Goal: Task Accomplishment & Management: Manage account settings

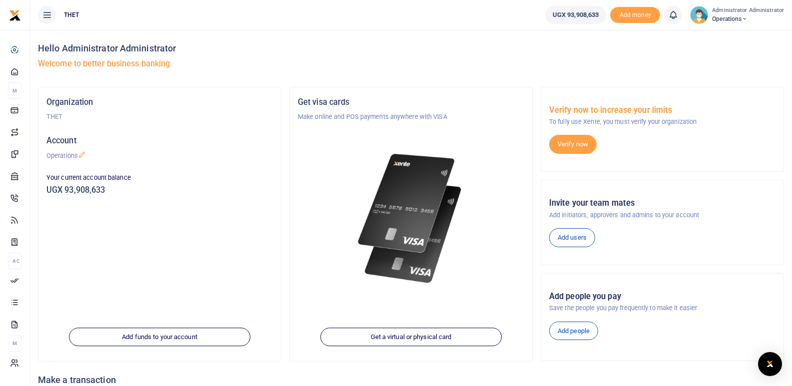
click at [281, 53] on h4 "Hello Administrator Administrator" at bounding box center [411, 48] width 746 height 11
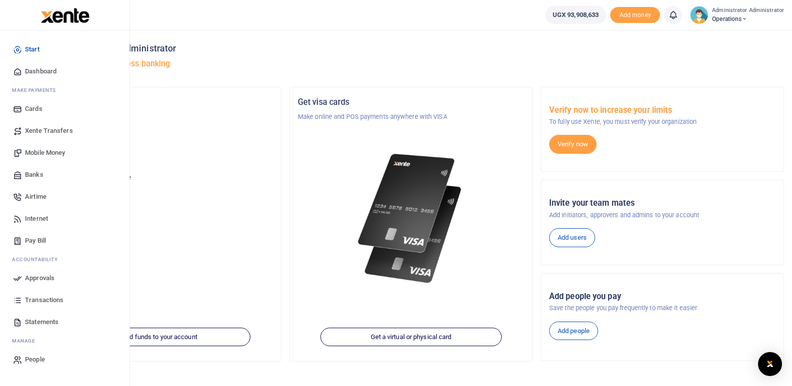
click at [46, 151] on span "Mobile Money" at bounding box center [45, 153] width 40 height 10
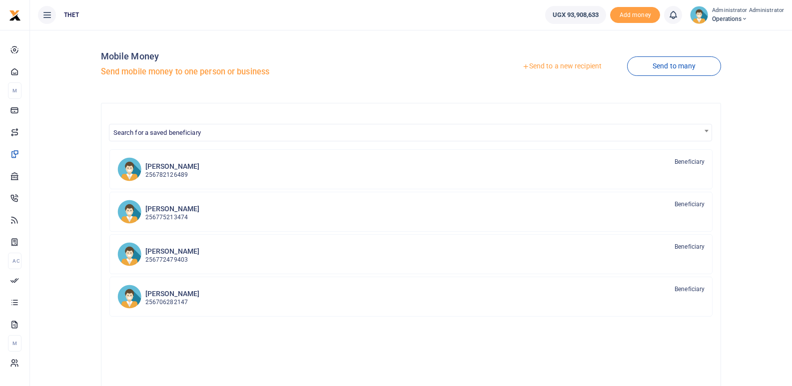
click at [565, 65] on link "Send to a new recipient" at bounding box center [561, 66] width 130 height 18
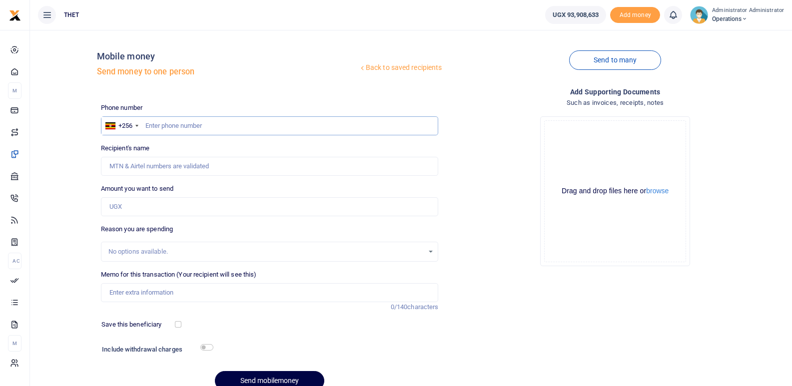
click at [188, 128] on input "text" at bounding box center [270, 125] width 338 height 19
type input "0774406161"
type input "Carolyn Paparu"
type input "0774406161"
click at [140, 210] on input "Amount you want to send" at bounding box center [270, 206] width 338 height 19
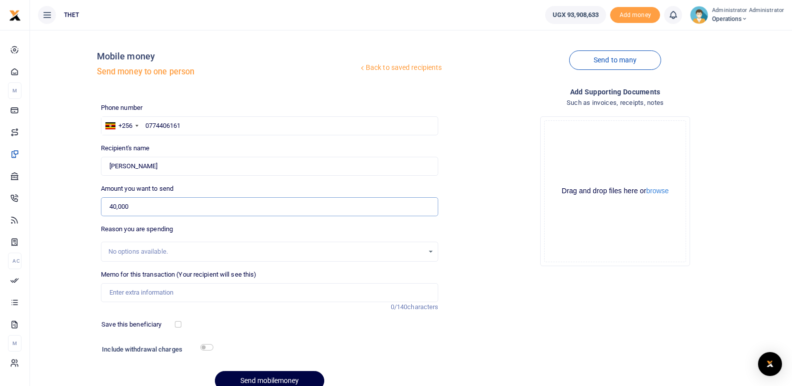
type input "40,000"
drag, startPoint x: 514, startPoint y: 277, endPoint x: 515, endPoint y: 255, distance: 22.0
click at [515, 255] on div "Drop your files here Drag and drop files here or browse Powered by Uppy" at bounding box center [615, 191] width 338 height 166
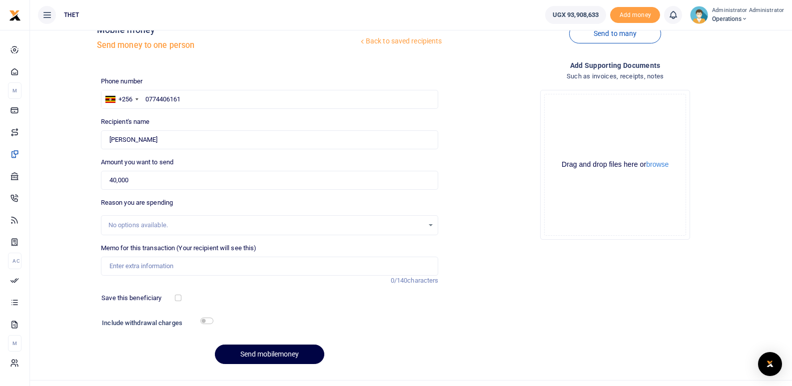
scroll to position [46, 0]
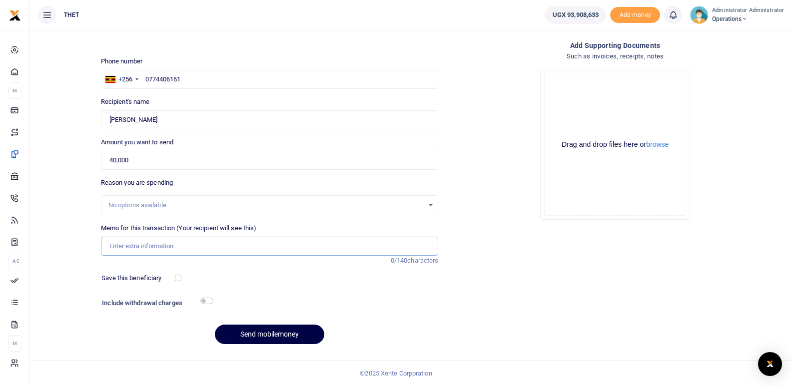
click at [133, 248] on input "Memo for this transaction (Your recipient will see this)" at bounding box center [270, 246] width 338 height 19
type input "A"
click at [255, 275] on div "Save this beneficiary" at bounding box center [263, 278] width 332 height 10
click at [255, 245] on input "Transport refund attending the CHW training Arua sistrict" at bounding box center [270, 246] width 338 height 19
type input "Transport refund attending the CHW training Arua district"
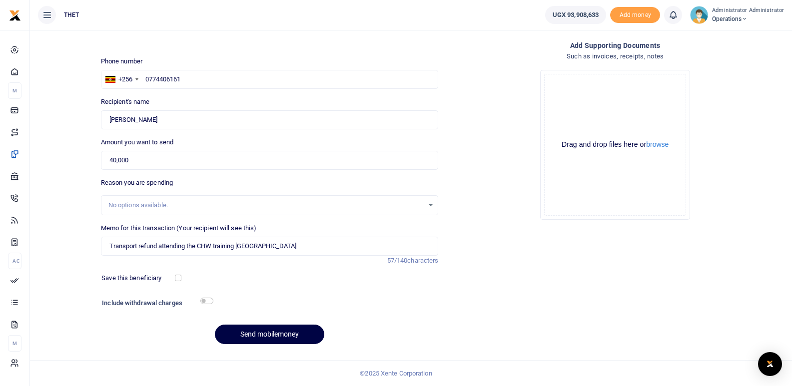
click at [315, 284] on div "Save this beneficiary" at bounding box center [266, 278] width 346 height 11
click at [274, 288] on div "Phone number +256 Uganda +256 0774406161 Phone is required. Recipient's name Fo…" at bounding box center [270, 204] width 346 height 296
click at [208, 302] on input "checkbox" at bounding box center [206, 301] width 13 height 6
checkbox input "true"
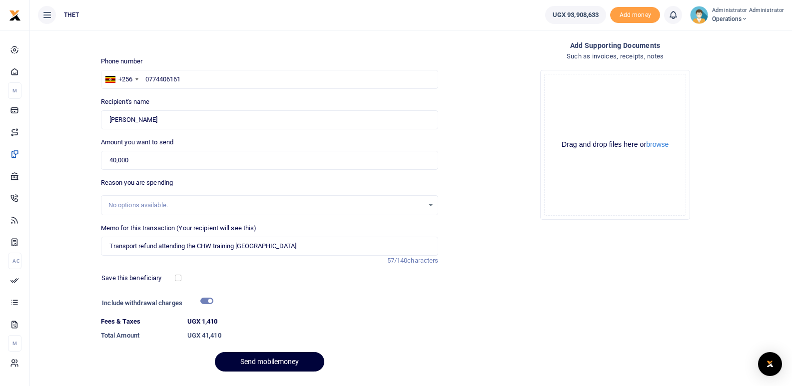
click at [250, 358] on button "Send mobilemoney" at bounding box center [269, 361] width 109 height 19
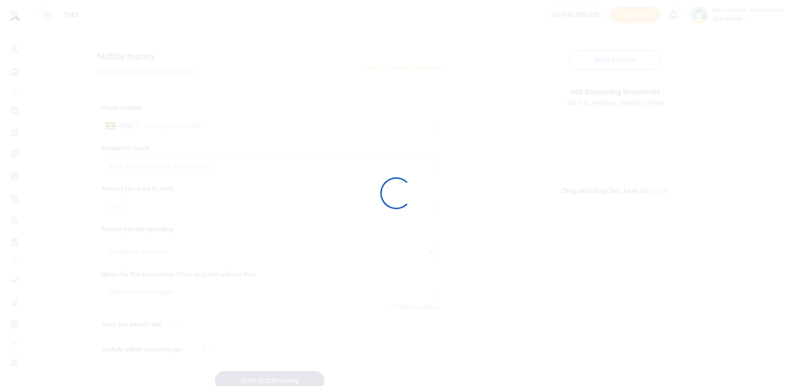
scroll to position [46, 0]
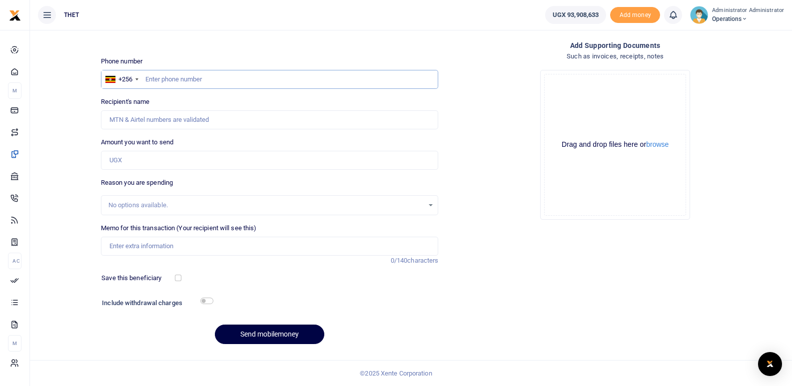
click at [166, 75] on input "text" at bounding box center [270, 79] width 338 height 19
type input "0787011593"
type input "Edith Namulondo"
click at [161, 80] on input "0787011593" at bounding box center [270, 79] width 338 height 19
type input "078011593"
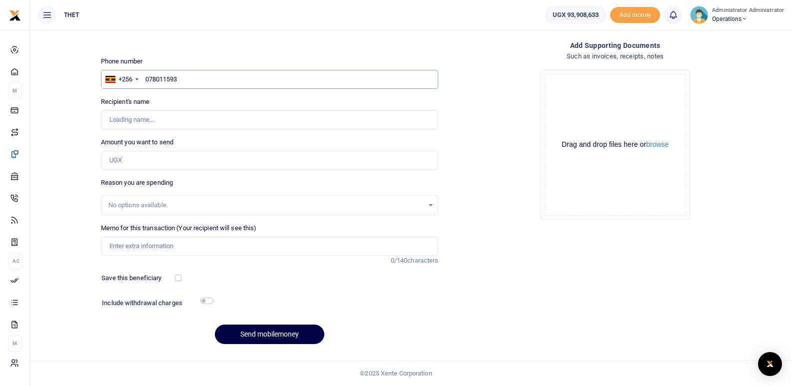
type input "0789011593"
type input "Gloria Monday"
type input "0789011593"
click at [140, 163] on input "Amount you want to send" at bounding box center [270, 160] width 338 height 19
type input "40,000"
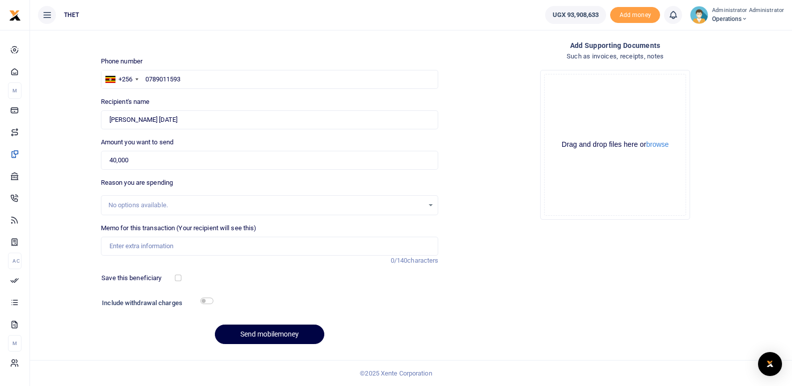
click at [210, 175] on div "Phone number +256 Uganda +256 0789011593 Phone is required. Recipient's name Fo…" at bounding box center [270, 204] width 346 height 296
click at [159, 250] on input "Memo for this transaction (Your recipient will see this)" at bounding box center [270, 246] width 338 height 19
type input "Transport refund attending the CHW training in Arua district"
click at [251, 276] on div "Save this beneficiary" at bounding box center [263, 278] width 332 height 10
click at [206, 302] on input "checkbox" at bounding box center [206, 301] width 13 height 6
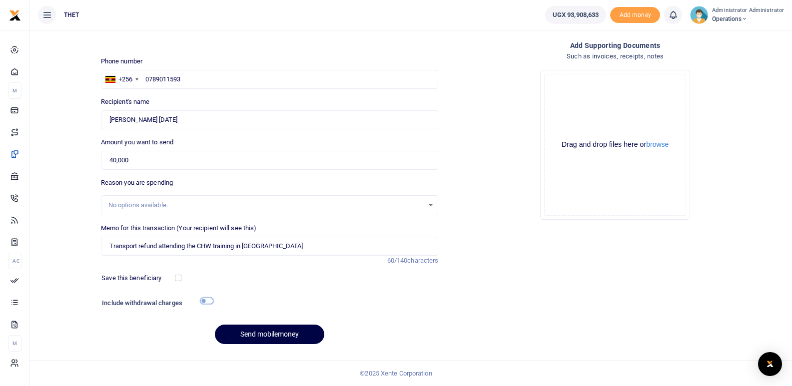
checkbox input "true"
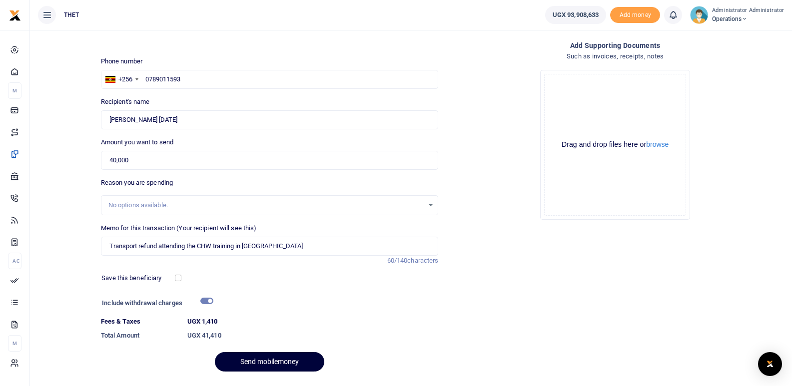
click at [253, 360] on button "Send mobilemoney" at bounding box center [269, 361] width 109 height 19
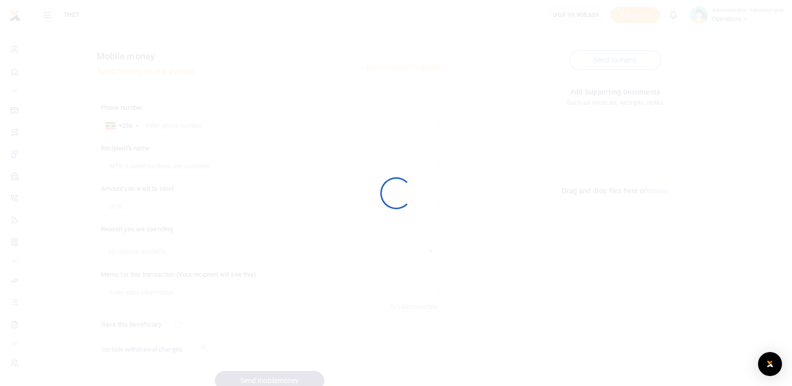
scroll to position [46, 0]
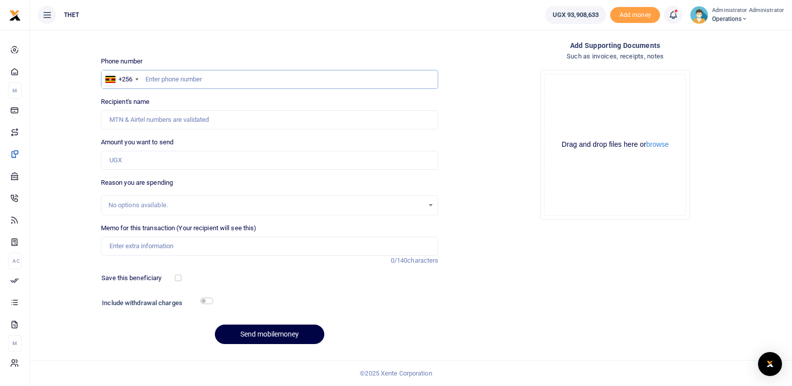
click at [168, 79] on input "text" at bounding box center [270, 79] width 338 height 19
type input "0782934449"
type input "[PERSON_NAME]"
type input "0782934449"
click at [148, 159] on input "Amount you want to send" at bounding box center [270, 160] width 338 height 19
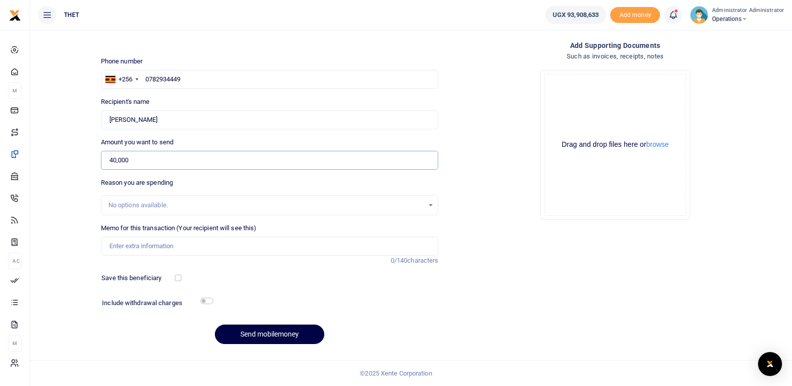
type input "40,000"
click at [219, 179] on div "Reason you are spending No options available." at bounding box center [270, 196] width 338 height 37
click at [144, 242] on input "Memo for this transaction (Your recipient will see this)" at bounding box center [270, 246] width 338 height 19
type input "Transport refund attending the CHW training in Arua district"
click at [212, 299] on input "checkbox" at bounding box center [206, 301] width 13 height 6
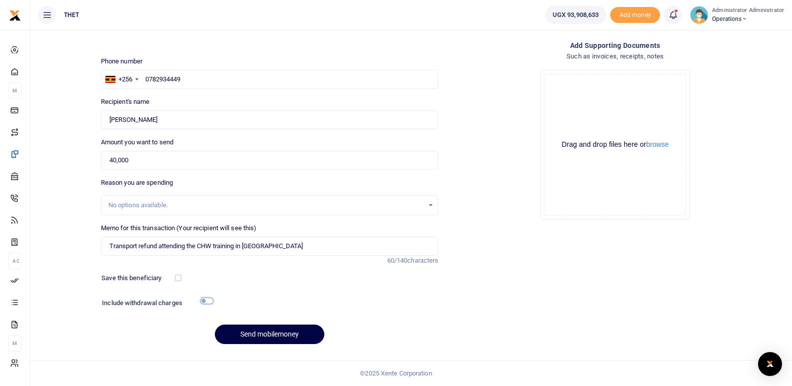
checkbox input "true"
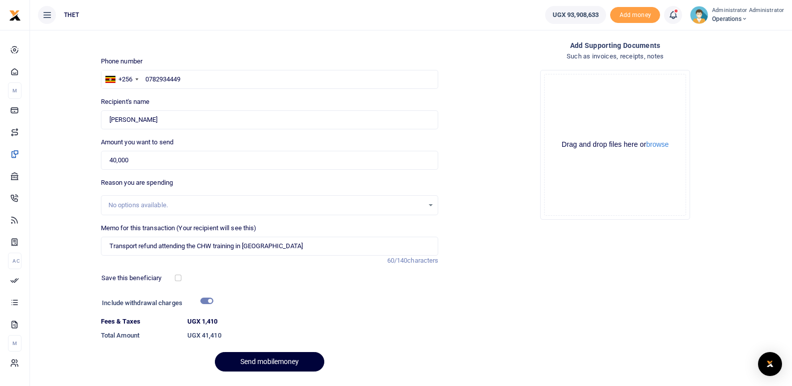
click at [279, 365] on button "Send mobilemoney" at bounding box center [269, 361] width 109 height 19
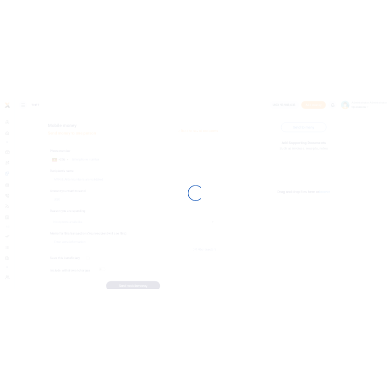
scroll to position [46, 0]
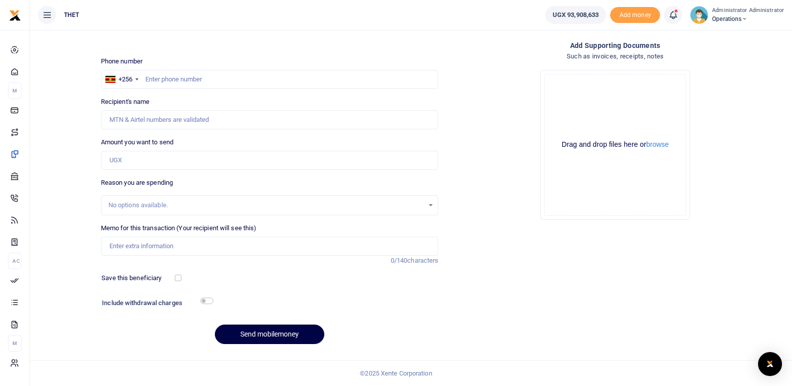
click at [521, 299] on div "Add supporting Documents Such as invoices, receipts, notes Drop your files here…" at bounding box center [615, 196] width 346 height 313
click at [320, 52] on div "Back to saved recipients Mobile money Send money to one person Send to many Pho…" at bounding box center [442, 172] width 691 height 361
click at [326, 51] on div "Back to saved recipients Mobile money Send money to one person Send to many Pho…" at bounding box center [442, 172] width 691 height 361
click at [468, 88] on div "Drop your files here Drag and drop files here or browse Powered by Uppy" at bounding box center [615, 145] width 338 height 166
click at [462, 315] on div "Add supporting Documents Such as invoices, receipts, notes Drop your files here…" at bounding box center [615, 196] width 346 height 313
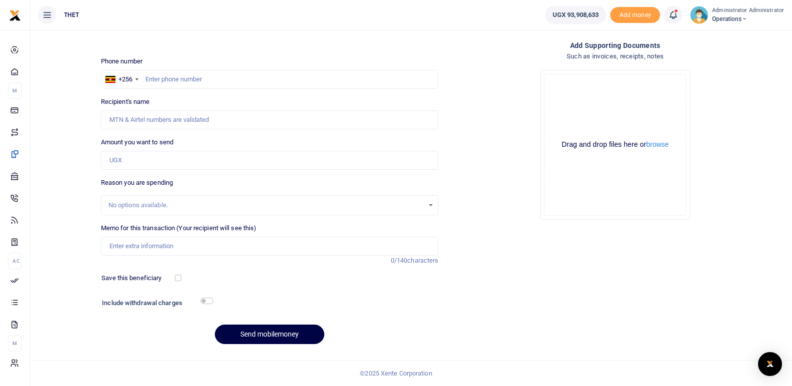
click at [482, 279] on div "Add supporting Documents Such as invoices, receipts, notes Drop your files here…" at bounding box center [615, 196] width 346 height 313
click at [384, 301] on div at bounding box center [313, 304] width 201 height 16
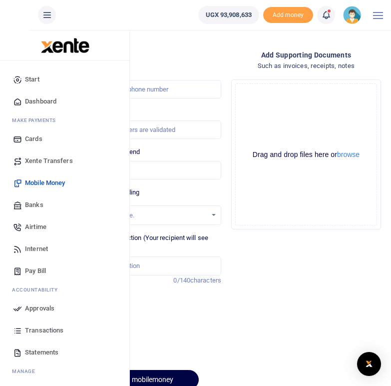
click at [38, 183] on span "Mobile Money" at bounding box center [45, 183] width 40 height 10
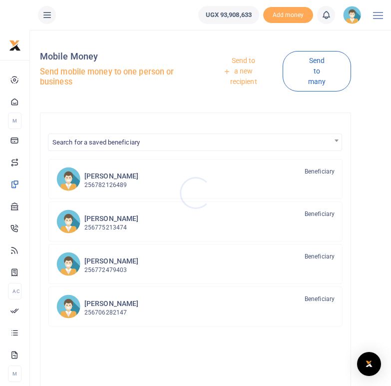
click at [245, 72] on div at bounding box center [195, 193] width 391 height 386
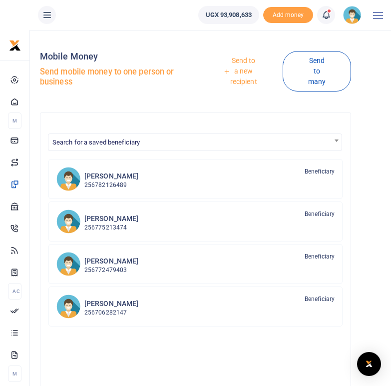
click at [242, 62] on link "Send to a new recipient" at bounding box center [240, 71] width 85 height 39
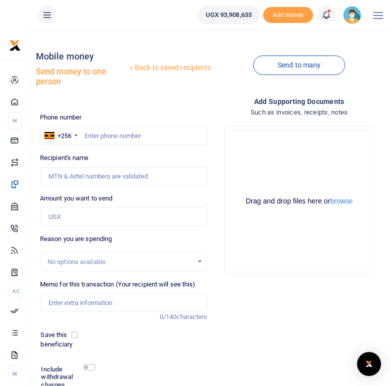
click at [233, 313] on div "Add supporting Documents Such as invoices, receipts, notes Drop your files here…" at bounding box center [299, 265] width 176 height 338
click at [175, 99] on div "Back to saved recipients Mobile money Send money to one person" at bounding box center [124, 71] width 176 height 66
click at [146, 96] on div "Back to saved recipients Mobile money Send money to one person" at bounding box center [124, 71] width 176 height 66
click at [123, 136] on input "text" at bounding box center [124, 135] width 168 height 19
click at [117, 133] on input "text" at bounding box center [124, 135] width 168 height 19
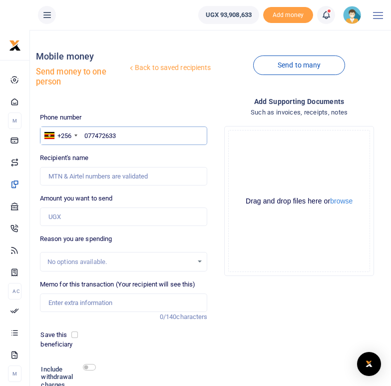
type input "0774726338"
type input "Brenda Atizuyo"
type input "0774726338"
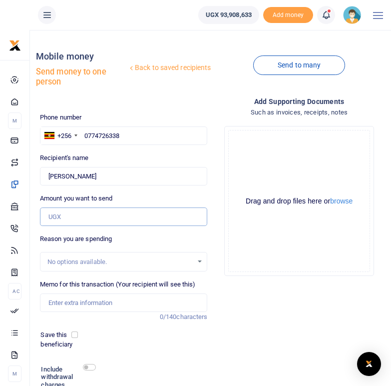
click at [71, 213] on input "Amount you want to send" at bounding box center [124, 216] width 168 height 19
type input "240,000"
click at [83, 297] on input "Memo for this transaction (Your recipient will see this)" at bounding box center [124, 302] width 168 height 19
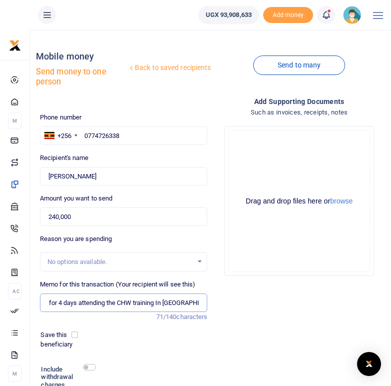
scroll to position [0, 50]
type input "Transport refund for 4 days attending the CHW training In [GEOGRAPHIC_DATA]"
click at [222, 339] on div "Add supporting Documents Such as invoices, receipts, notes Drop your files here…" at bounding box center [299, 265] width 176 height 338
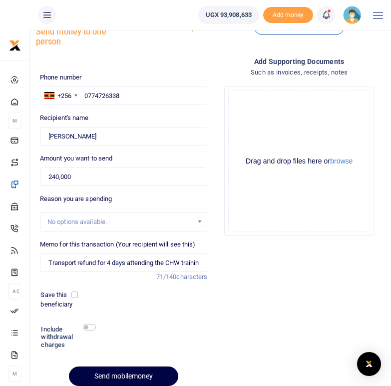
scroll to position [40, 0]
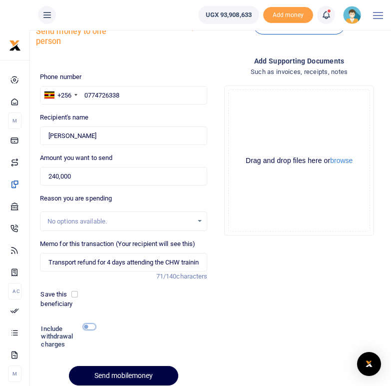
click at [93, 327] on input "checkbox" at bounding box center [89, 326] width 13 height 6
checkbox input "true"
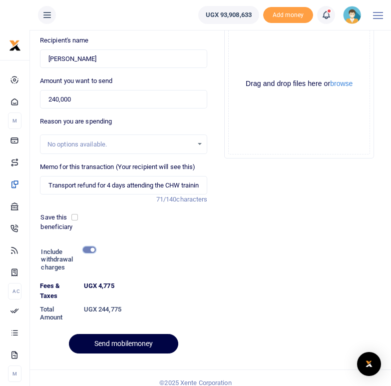
scroll to position [118, 0]
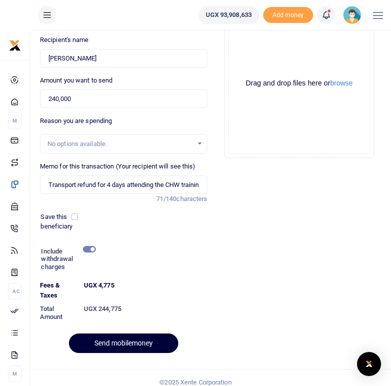
click at [131, 341] on button "Send mobilemoney" at bounding box center [123, 342] width 109 height 19
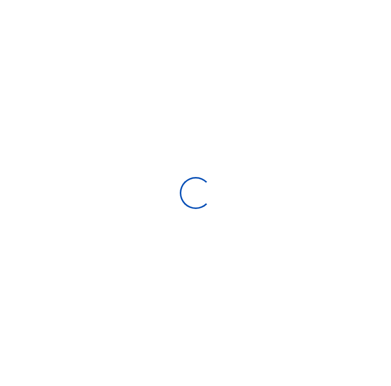
scroll to position [82, 0]
select select
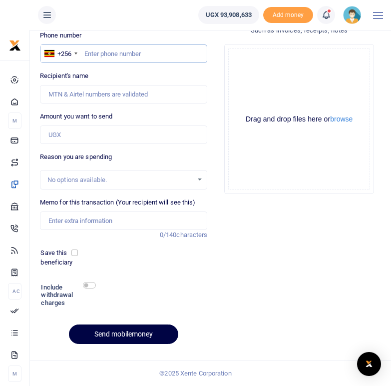
click at [99, 55] on input "text" at bounding box center [124, 53] width 168 height 19
type input "0787940318"
type input "Joyce Drijaru"
type input "0787940318"
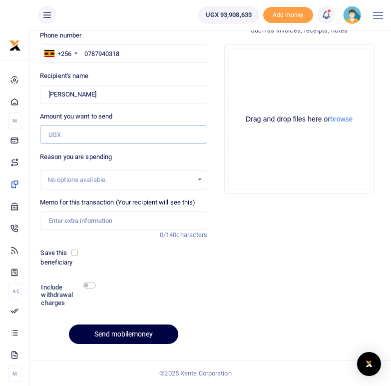
click at [84, 135] on input "Amount you want to send" at bounding box center [124, 134] width 168 height 19
click at [60, 133] on input "Amount you want to send" at bounding box center [124, 134] width 168 height 19
type input "240,000"
click at [105, 146] on div "Phone number +256 Uganda +256 0787940318 Phone is required. Recipient's name Fo…" at bounding box center [124, 190] width 176 height 321
click at [69, 218] on input "Memo for this transaction (Your recipient will see this)" at bounding box center [124, 220] width 168 height 19
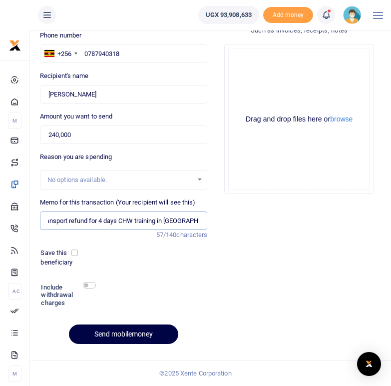
scroll to position [0, 11]
type input "Transport refund for 4 days CHW training in Arua district"
click at [210, 271] on div "Phone number +256 Uganda +256 0787940318 Phone is required. Recipient's name Fo…" at bounding box center [124, 190] width 176 height 321
click at [90, 285] on input "checkbox" at bounding box center [89, 285] width 13 height 6
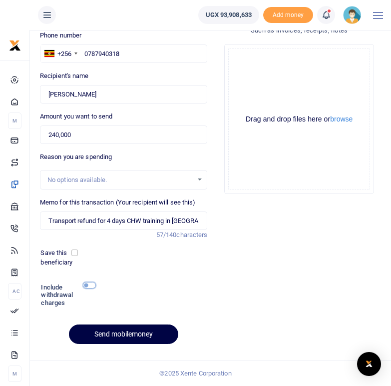
checkbox input "true"
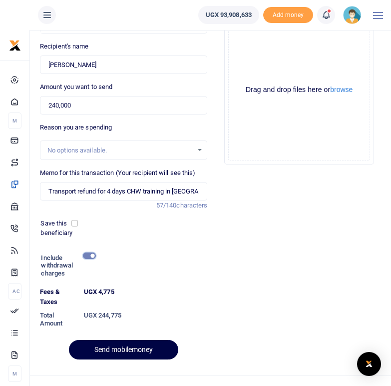
scroll to position [127, 0]
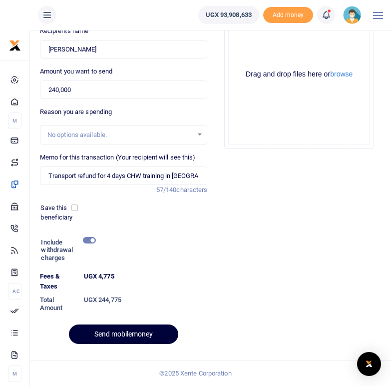
click at [121, 331] on button "Send mobilemoney" at bounding box center [123, 333] width 109 height 19
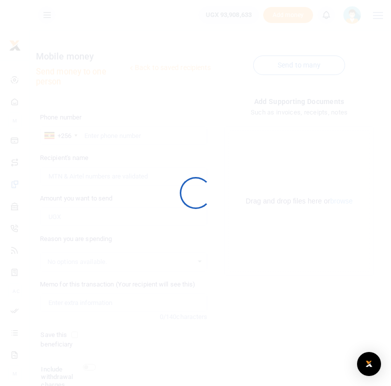
scroll to position [82, 0]
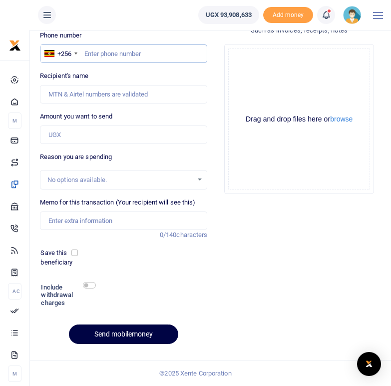
click at [88, 56] on input "text" at bounding box center [124, 53] width 168 height 19
click at [128, 52] on input "0794657137" at bounding box center [124, 53] width 168 height 19
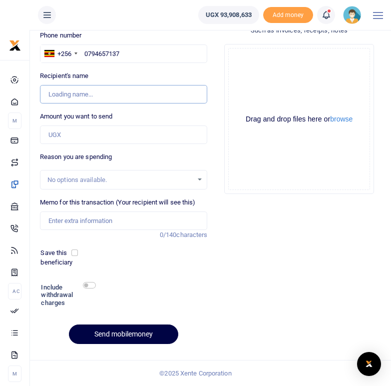
click at [122, 95] on input "Recipient's name" at bounding box center [124, 94] width 168 height 19
click at [126, 50] on input "0794657137" at bounding box center [124, 53] width 168 height 19
click at [86, 53] on input "0794657137" at bounding box center [124, 53] width 168 height 19
click at [123, 51] on input "0794657137" at bounding box center [124, 53] width 168 height 19
type input "0784657137"
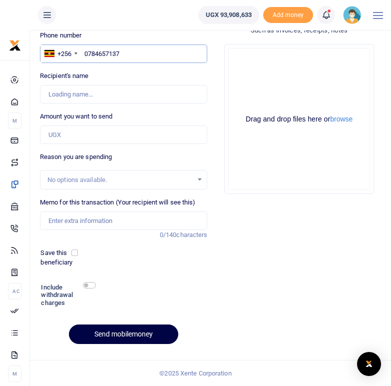
type input "Peter Avaga"
type input "0784657137"
click at [63, 138] on input "Amount you want to send" at bounding box center [124, 134] width 168 height 19
type input "240,000"
click at [311, 272] on div "Add supporting Documents Such as invoices, receipts, notes Drop your files here…" at bounding box center [299, 183] width 176 height 338
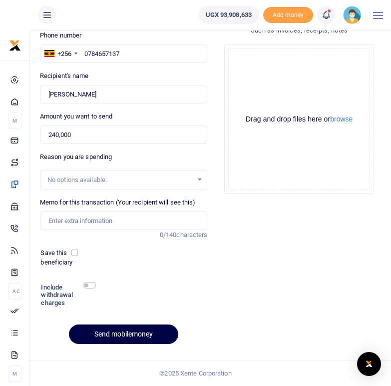
click at [223, 295] on div "Add supporting Documents Such as invoices, receipts, notes Drop your files here…" at bounding box center [299, 183] width 176 height 338
click at [83, 222] on input "Memo for this transaction (Your recipient will see this)" at bounding box center [124, 220] width 168 height 19
type input "Transport refund for 4 days attending the CHW training In Arua district"
click at [179, 220] on input "Transport refund for 4 days attending the CHW training In Arua district" at bounding box center [124, 220] width 168 height 19
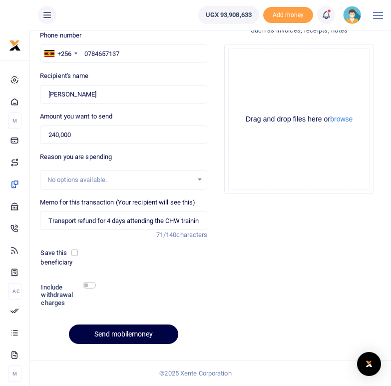
click at [167, 279] on div "Phone number +256 Uganda +256 0784657137 Phone is required. Recipient's name Fo…" at bounding box center [124, 190] width 176 height 321
click at [87, 285] on input "checkbox" at bounding box center [89, 285] width 13 height 6
checkbox input "true"
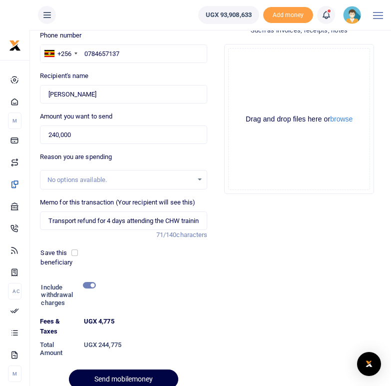
click at [116, 377] on div at bounding box center [114, 380] width 12 height 12
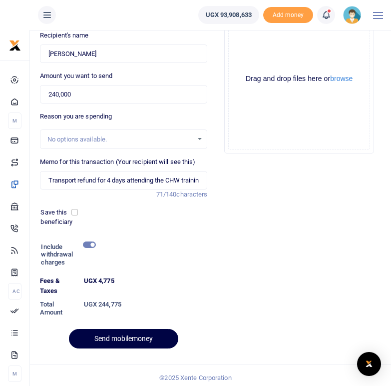
scroll to position [127, 0]
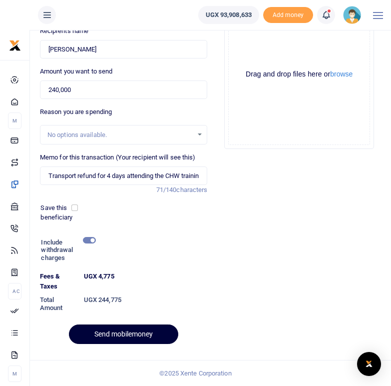
click at [125, 337] on button "Send mobilemoney" at bounding box center [123, 333] width 109 height 19
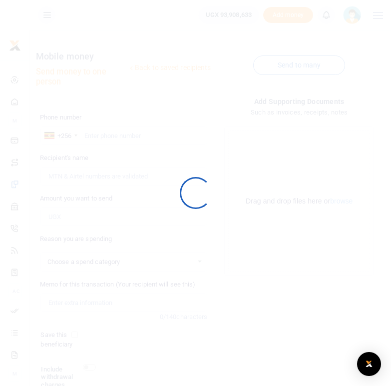
scroll to position [82, 0]
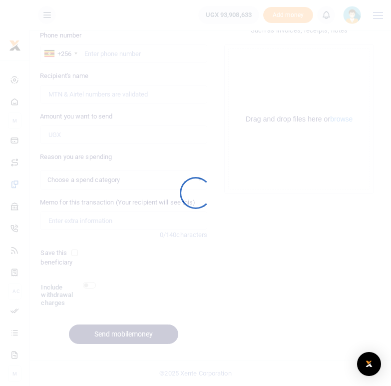
select select
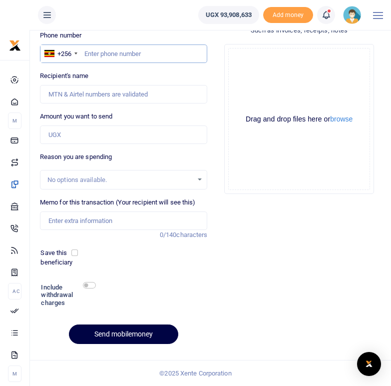
click at [98, 57] on input "text" at bounding box center [124, 53] width 168 height 19
click at [103, 53] on input "text" at bounding box center [124, 53] width 168 height 19
type input "0786525203"
type input "Sally Dramadri Ceniru"
type input "0786525203"
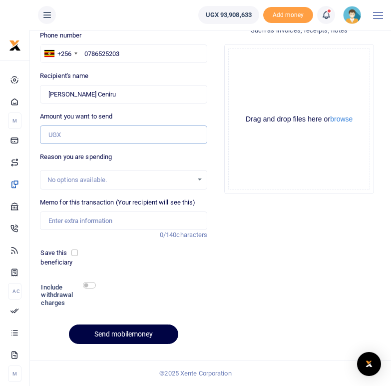
click at [80, 133] on input "Amount you want to send" at bounding box center [124, 134] width 168 height 19
type input "240,000"
click at [77, 220] on input "Memo for this transaction (Your recipient will see this)" at bounding box center [124, 220] width 168 height 19
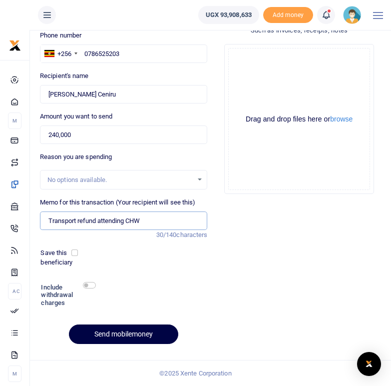
type input "Transport refund attending CHWs training in Arua District"
click at [193, 219] on input "Transport refund attending CHWs training in Arua District" at bounding box center [124, 220] width 168 height 19
click at [94, 284] on input "checkbox" at bounding box center [89, 285] width 13 height 6
checkbox input "true"
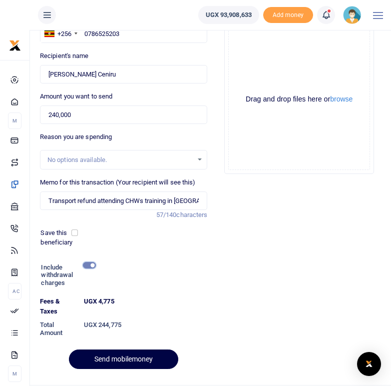
scroll to position [127, 0]
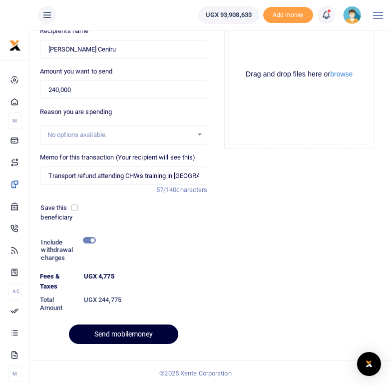
click at [119, 335] on button "Send mobilemoney" at bounding box center [123, 333] width 109 height 19
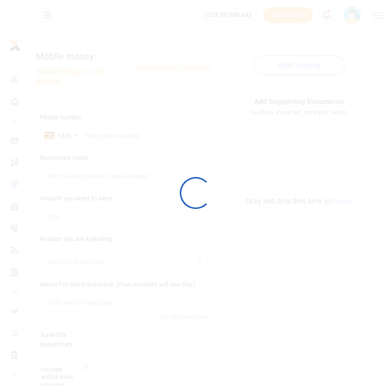
scroll to position [82, 0]
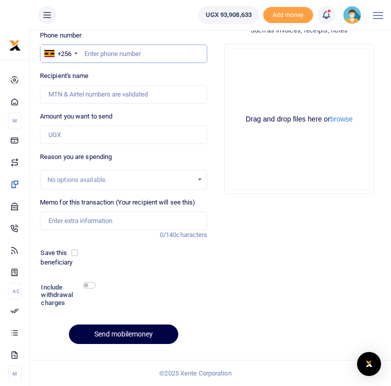
click at [98, 48] on input "text" at bounding box center [124, 53] width 168 height 19
type input "0782681445"
type input "Laura Atizuyo"
type input "0782681445"
click at [257, 246] on div "Add supporting Documents Such as invoices, receipts, notes Drop your files here…" at bounding box center [299, 183] width 176 height 338
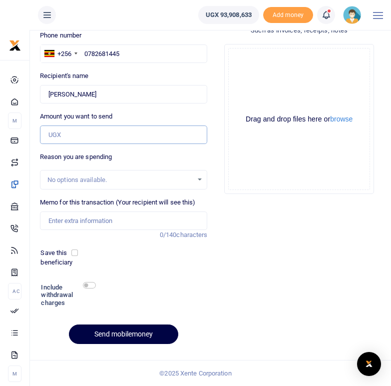
click at [56, 137] on input "Amount you want to send" at bounding box center [124, 134] width 168 height 19
type input "240,000"
click at [289, 268] on div "Add supporting Documents Such as invoices, receipts, notes Drop your files here…" at bounding box center [299, 183] width 176 height 338
click at [72, 223] on input "Memo for this transaction (Your recipient will see this)" at bounding box center [124, 220] width 168 height 19
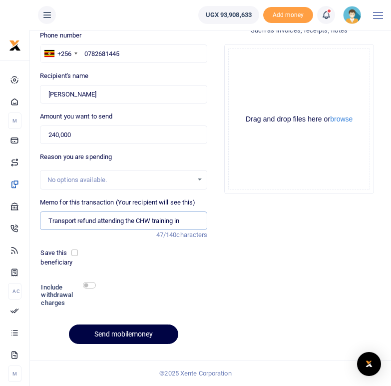
click at [96, 220] on input "Transport refund attending the CHW training in" at bounding box center [124, 220] width 168 height 19
click at [116, 225] on input "Transport refund attending the CHW training in" at bounding box center [124, 220] width 168 height 19
click at [98, 221] on input "Transport refund attending the CHW training in Arua district" at bounding box center [124, 220] width 168 height 19
click at [183, 223] on input "Transport refund for 4 days attending the CHW training in Arua district" at bounding box center [124, 220] width 168 height 19
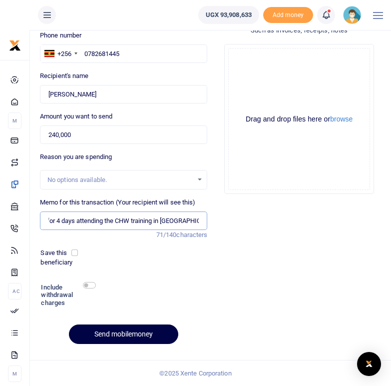
type input "Transport refund for 4 days attending the CHW training in Arua district"
click at [167, 285] on div at bounding box center [146, 295] width 102 height 31
click at [89, 284] on input "checkbox" at bounding box center [89, 285] width 13 height 6
checkbox input "true"
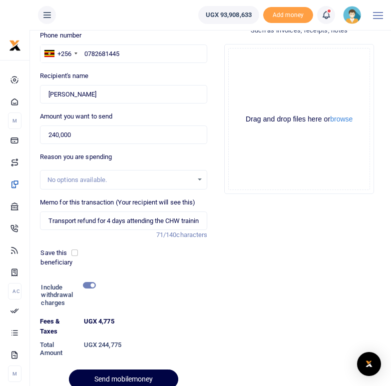
click at [117, 380] on div at bounding box center [114, 380] width 12 height 12
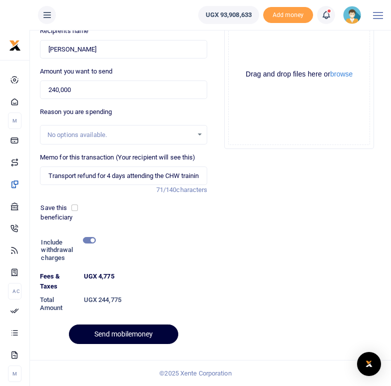
click at [113, 335] on button "Send mobilemoney" at bounding box center [123, 333] width 109 height 19
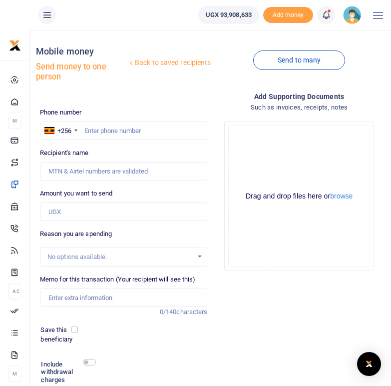
scroll to position [4, 0]
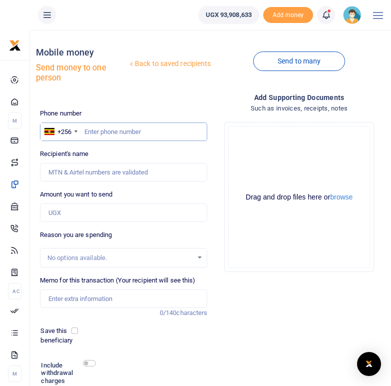
click at [102, 134] on input "text" at bounding box center [124, 131] width 168 height 19
type input "0703908476"
type input "Evas Atukwatse"
type input "0703908476"
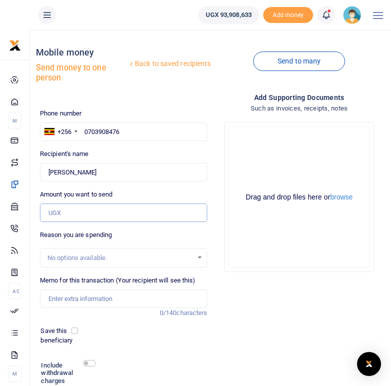
click at [59, 211] on input "Amount you want to send" at bounding box center [124, 212] width 168 height 19
click at [75, 211] on input "Amount you want to send" at bounding box center [124, 212] width 168 height 19
type input "240,000"
click at [74, 292] on input "Memo for this transaction (Your recipient will see this)" at bounding box center [124, 298] width 168 height 19
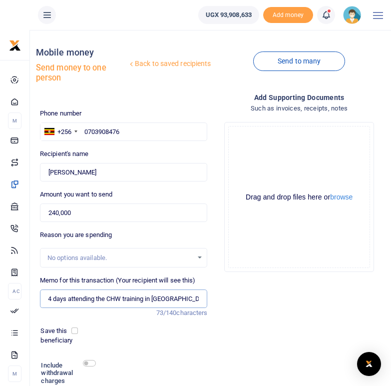
scroll to position [0, 61]
type input "Transport refund for 4 days attending the CHW training in [GEOGRAPHIC_DATA]"
click at [152, 350] on div "Phone number +256 Uganda +256 0703908476 Phone is required. Recipient's name Fo…" at bounding box center [124, 268] width 176 height 321
click at [91, 362] on input "checkbox" at bounding box center [89, 363] width 13 height 6
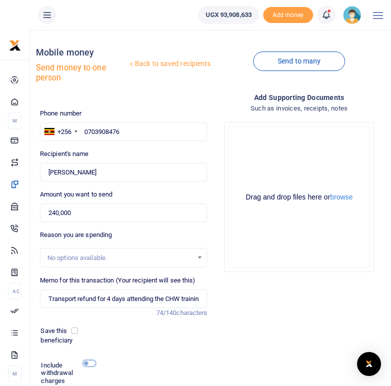
checkbox input "true"
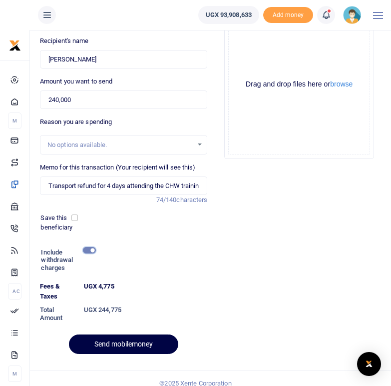
scroll to position [127, 0]
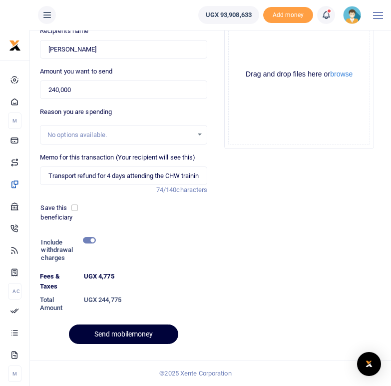
click at [145, 332] on button "Send mobilemoney" at bounding box center [123, 333] width 109 height 19
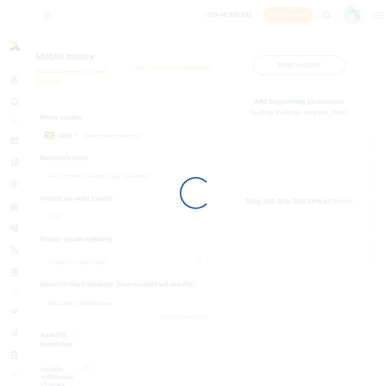
scroll to position [82, 0]
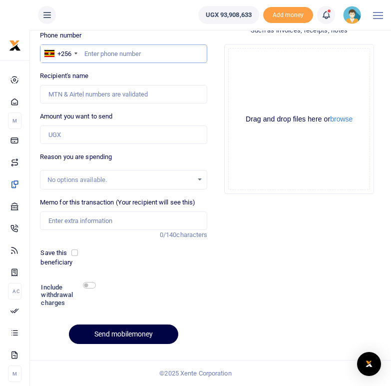
click at [101, 51] on input "text" at bounding box center [124, 53] width 168 height 19
click at [88, 54] on input "text" at bounding box center [124, 53] width 168 height 19
type input "0782306405"
type input "Lodius Ampeire"
type input "0782306405"
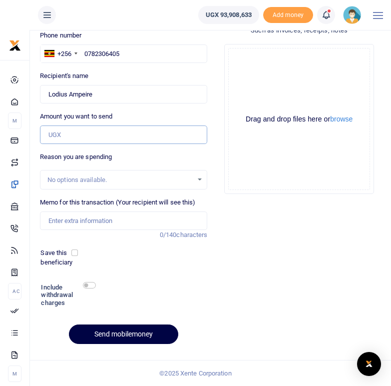
click at [64, 133] on input "Amount you want to send" at bounding box center [124, 134] width 168 height 19
type input "4"
type input "240,000"
click at [88, 220] on input "Memo for this transaction (Your recipient will see this)" at bounding box center [124, 220] width 168 height 19
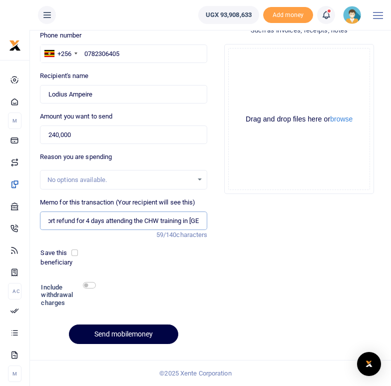
scroll to position [0, 24]
type input "Transport refund for 4 days attending the CHW training in [GEOGRAPHIC_DATA]"
click at [186, 219] on input "Transport refund for 4 days attending the CHW training in [GEOGRAPHIC_DATA]" at bounding box center [124, 220] width 168 height 19
click at [88, 284] on input "checkbox" at bounding box center [89, 285] width 13 height 6
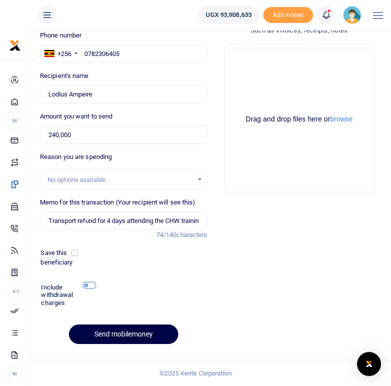
checkbox input "true"
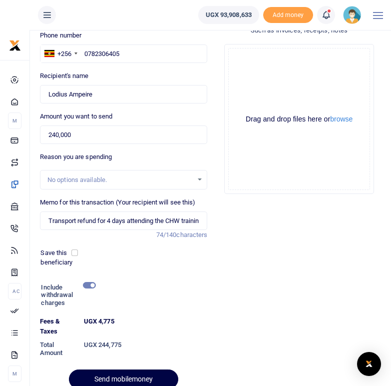
click at [119, 376] on div at bounding box center [114, 380] width 12 height 12
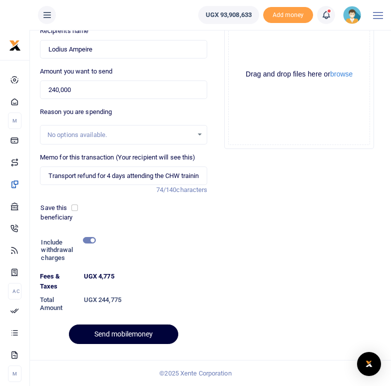
click at [94, 331] on button "Send mobilemoney" at bounding box center [123, 333] width 109 height 19
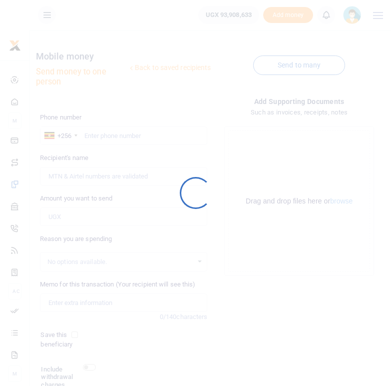
scroll to position [82, 0]
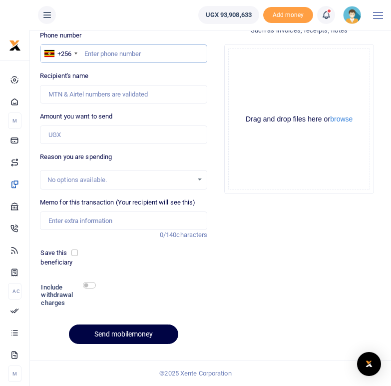
click at [130, 57] on input "text" at bounding box center [124, 53] width 168 height 19
type input "0779560464"
type input "[PERSON_NAME]"
type input "0779560464"
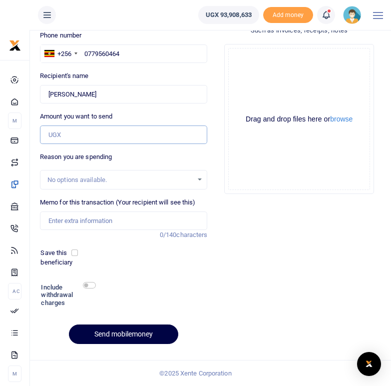
click at [75, 133] on input "Amount you want to send" at bounding box center [124, 134] width 168 height 19
type input "240,000"
click at [79, 221] on input "Memo for this transaction (Your recipient will see this)" at bounding box center [124, 220] width 168 height 19
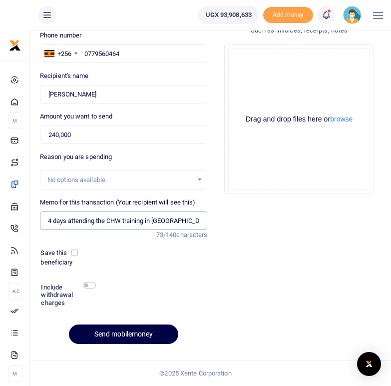
scroll to position [0, 61]
type input "Transport refund for 4 days attending the CHW training in [GEOGRAPHIC_DATA]"
click at [188, 279] on div "Phone number +256 [GEOGRAPHIC_DATA] [PHONE_NUMBER] Phone is required. Recipient…" at bounding box center [124, 190] width 176 height 321
click at [91, 283] on input "checkbox" at bounding box center [89, 285] width 13 height 6
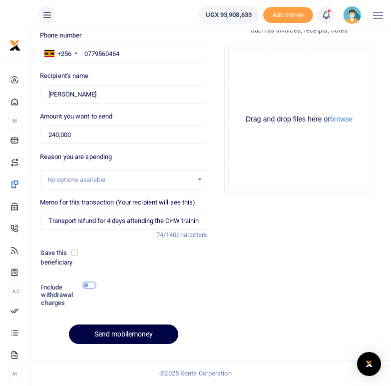
checkbox input "true"
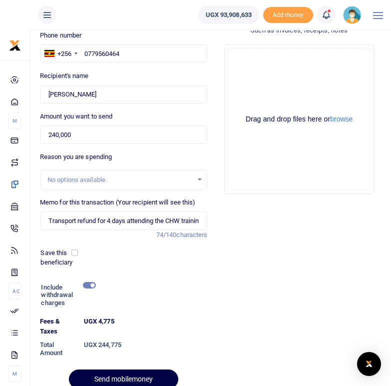
click at [116, 376] on div at bounding box center [114, 380] width 12 height 12
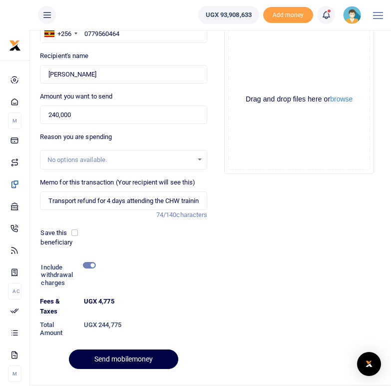
scroll to position [122, 0]
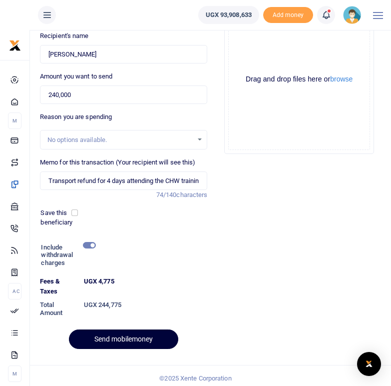
click at [138, 338] on button "Send mobilemoney" at bounding box center [123, 338] width 109 height 19
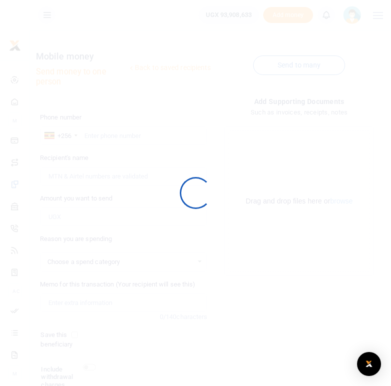
scroll to position [82, 0]
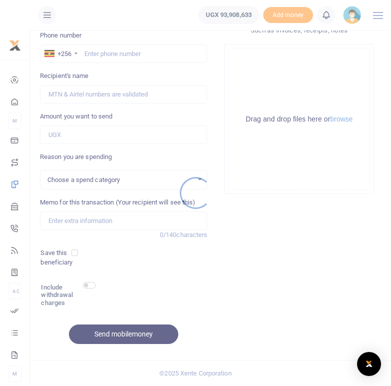
select select
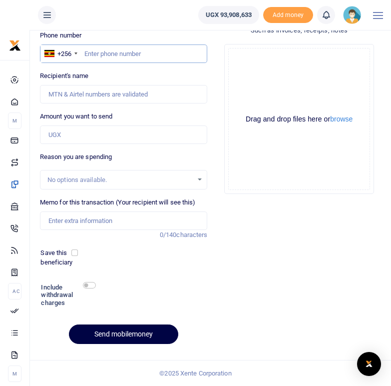
click at [100, 55] on input "text" at bounding box center [124, 53] width 168 height 19
type input "0773111954"
type input "[PERSON_NAME]"
type input "0773111954"
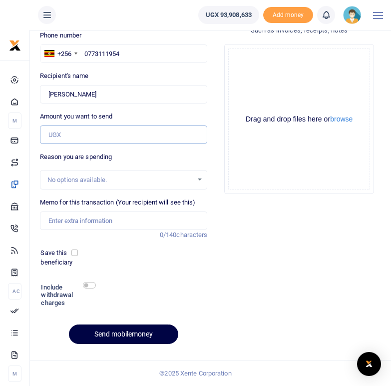
click at [63, 133] on input "Amount you want to send" at bounding box center [124, 134] width 168 height 19
type input "240,000"
click at [276, 283] on div "Add supporting Documents Such as invoices, receipts, notes Drop your files here…" at bounding box center [299, 183] width 176 height 338
click at [69, 223] on input "Memo for this transaction (Your recipient will see this)" at bounding box center [124, 220] width 168 height 19
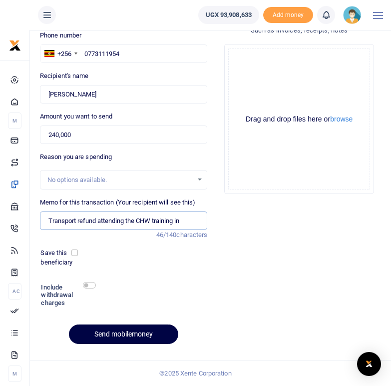
click at [97, 221] on input "Transport refund attending the CHW training in" at bounding box center [124, 220] width 168 height 19
click at [185, 222] on input "Transport refund for 4 days attending the CHW training in" at bounding box center [124, 220] width 168 height 19
click at [201, 220] on input "Transport refund for 4 days attending the CHW training in" at bounding box center [124, 220] width 168 height 19
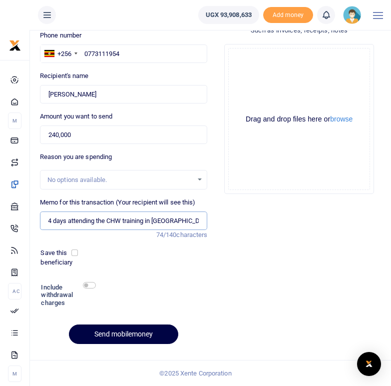
scroll to position [0, 61]
type input "Transport refund for 4 days attending the CHW training in [GEOGRAPHIC_DATA]"
click at [228, 271] on div "Add supporting Documents Such as invoices, receipts, notes Drop your files here…" at bounding box center [299, 183] width 176 height 338
click at [88, 284] on input "checkbox" at bounding box center [89, 285] width 13 height 6
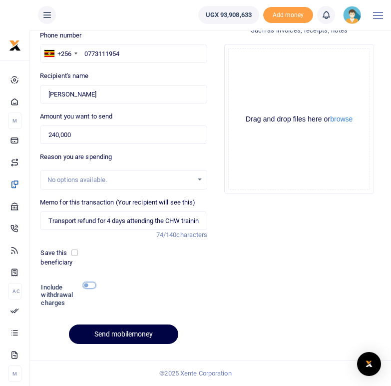
checkbox input "true"
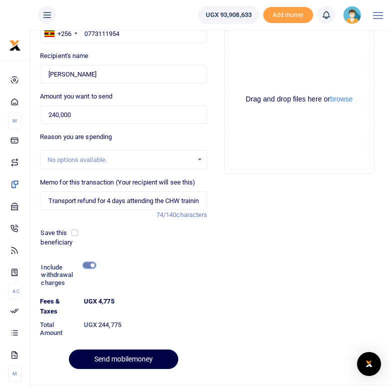
scroll to position [127, 0]
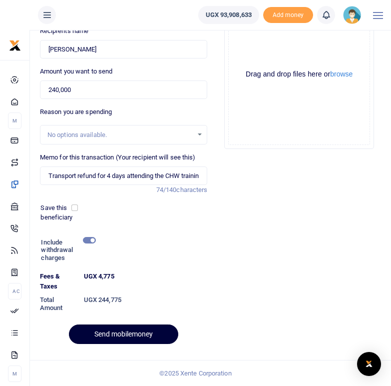
click at [139, 335] on button "Send mobilemoney" at bounding box center [123, 333] width 109 height 19
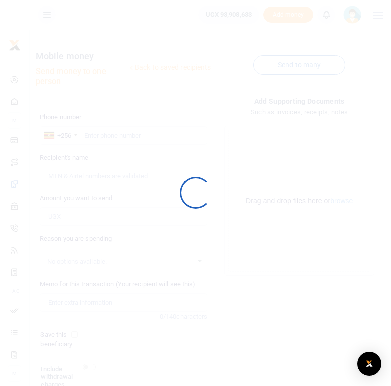
scroll to position [82, 0]
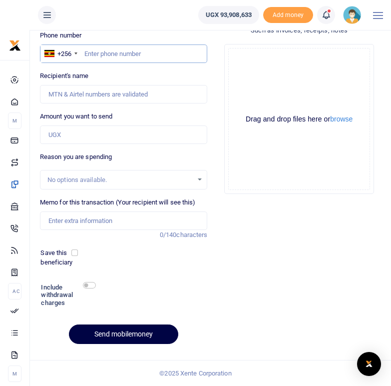
click at [97, 55] on input "text" at bounding box center [124, 53] width 168 height 19
type input "0773111581"
type input "[PERSON_NAME]"
type input "0773111581"
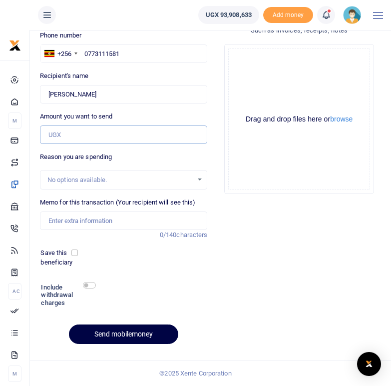
click at [105, 136] on input "Amount you want to send" at bounding box center [124, 134] width 168 height 19
type input "240,000"
click at [90, 223] on input "Memo for this transaction (Your recipient will see this)" at bounding box center [124, 220] width 168 height 19
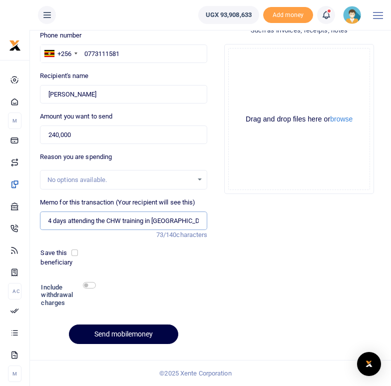
scroll to position [0, 61]
type input "Transport refund for 4 days attending the CHW training in [GEOGRAPHIC_DATA]"
click at [174, 269] on div "Phone number +256 Uganda +256 0773111581 Phone is required. Recipient's name Fo…" at bounding box center [124, 190] width 176 height 321
click at [90, 286] on input "checkbox" at bounding box center [89, 285] width 13 height 6
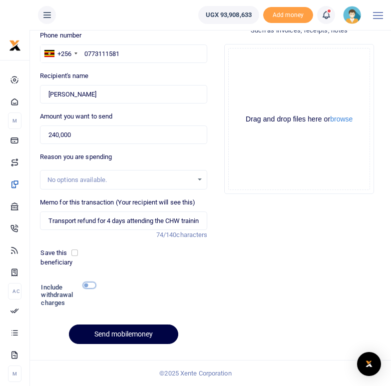
checkbox input "true"
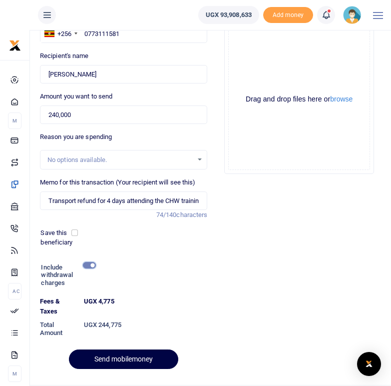
scroll to position [127, 0]
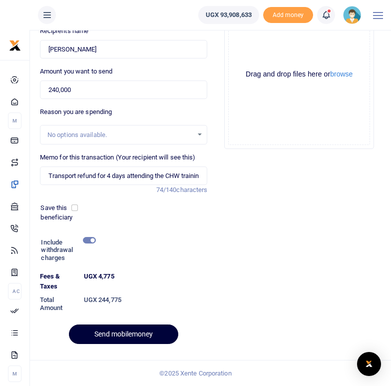
click at [143, 332] on button "Send mobilemoney" at bounding box center [123, 333] width 109 height 19
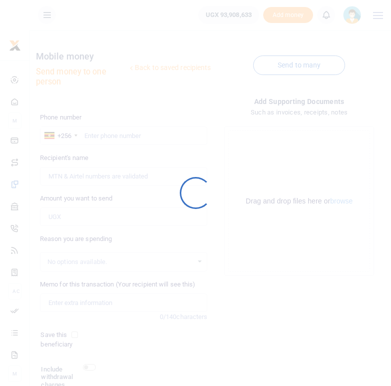
scroll to position [82, 0]
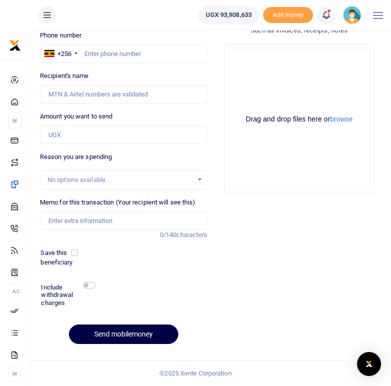
click at [329, 14] on icon at bounding box center [326, 14] width 10 height 11
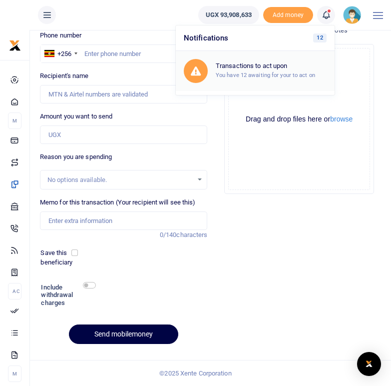
click at [247, 65] on h6 "Transactions to act upon" at bounding box center [271, 66] width 111 height 8
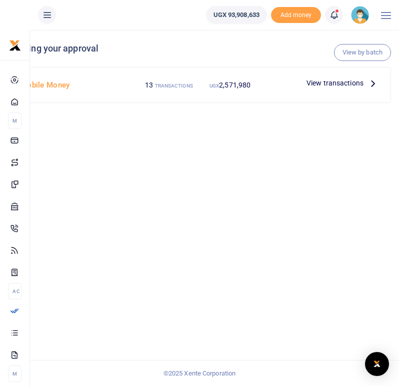
click at [203, 210] on div "View by batch Pending your approval Mobile Money 13 TRANSACTIONS UGX 2,571,980 …" at bounding box center [199, 208] width 399 height 356
click at [229, 86] on span "2,571,980" at bounding box center [234, 85] width 31 height 8
click at [352, 83] on span "View transactions" at bounding box center [334, 82] width 57 height 11
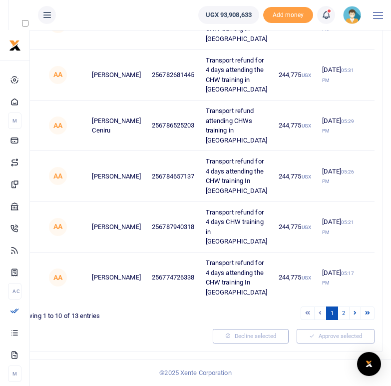
scroll to position [585, 0]
click at [344, 314] on link "2" at bounding box center [344, 312] width 12 height 13
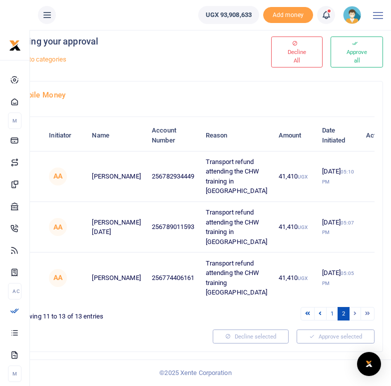
click at [345, 315] on link "2" at bounding box center [344, 313] width 12 height 13
click at [334, 312] on link "1" at bounding box center [332, 313] width 12 height 13
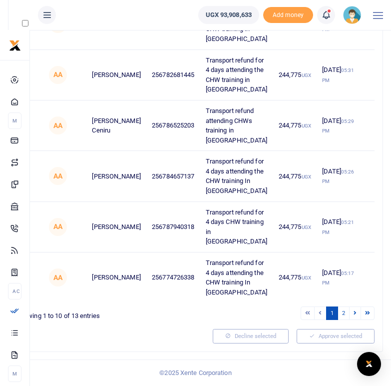
scroll to position [585, 0]
click at [346, 312] on link "2" at bounding box center [344, 312] width 12 height 13
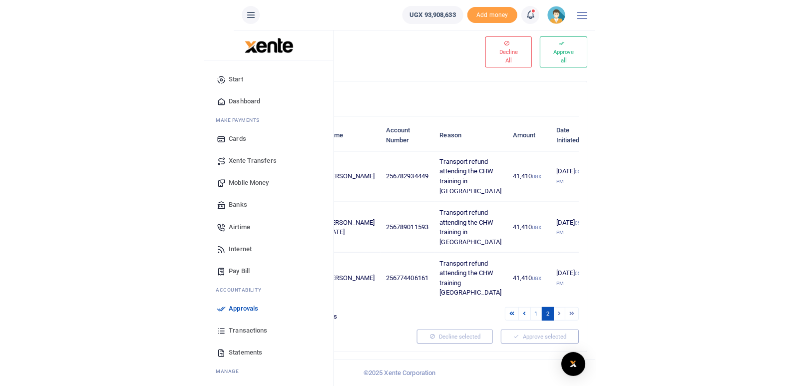
scroll to position [0, 0]
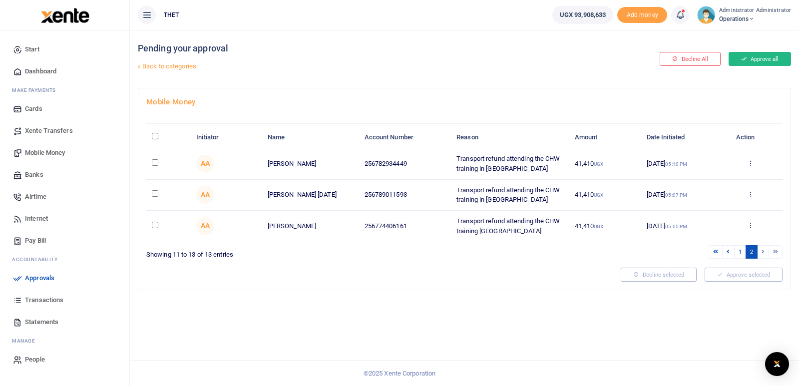
click at [398, 57] on button "Approve all" at bounding box center [760, 59] width 62 height 14
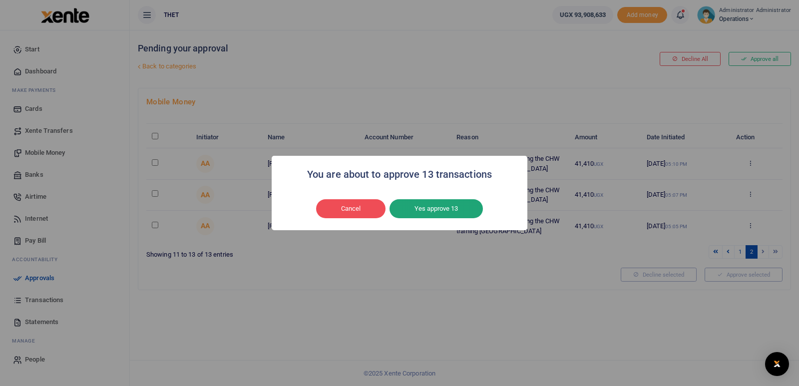
click at [398, 209] on button "Yes approve 13" at bounding box center [436, 208] width 93 height 19
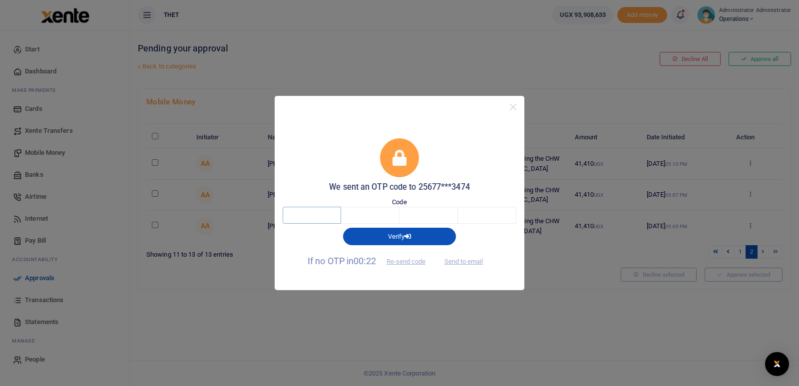
click at [312, 219] on input "text" at bounding box center [312, 215] width 58 height 17
type input "1"
type input "3"
type input "2"
type input "3"
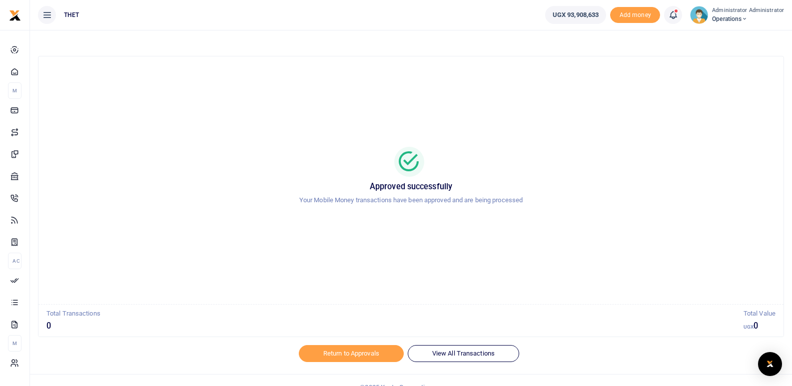
click at [678, 15] on span at bounding box center [678, 15] width 0 height 0
click at [591, 66] on h6 "Transactions to act upon" at bounding box center [617, 66] width 111 height 8
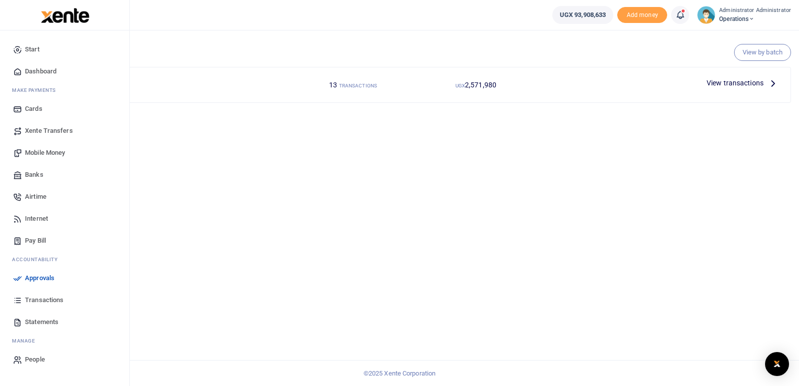
click at [38, 301] on span "Transactions" at bounding box center [44, 300] width 38 height 10
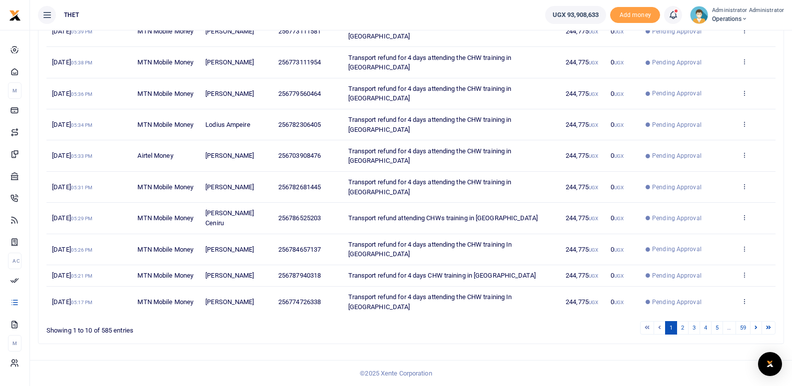
scroll to position [180, 0]
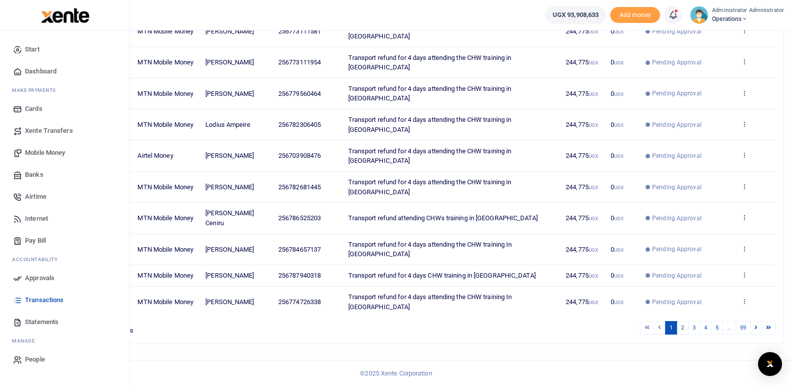
click at [37, 279] on span "Approvals" at bounding box center [39, 278] width 29 height 10
click at [30, 278] on span "Approvals" at bounding box center [39, 278] width 29 height 10
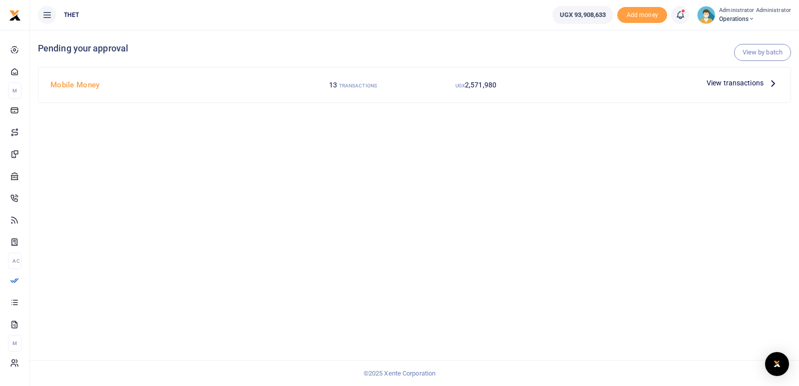
click at [746, 82] on span "View transactions" at bounding box center [735, 82] width 57 height 11
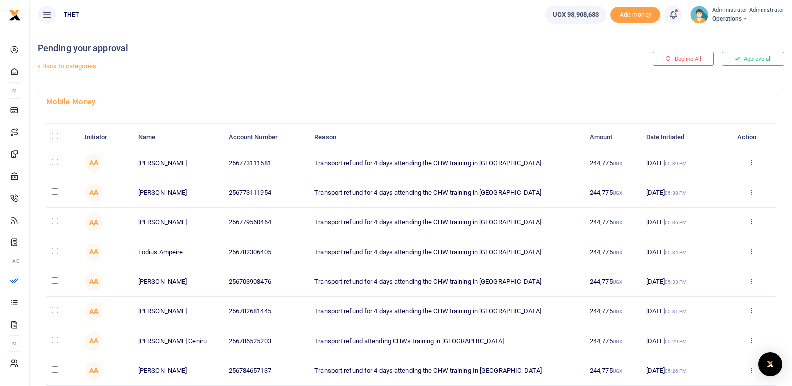
click at [701, 11] on img at bounding box center [699, 15] width 18 height 18
click at [729, 69] on link "Logout" at bounding box center [741, 73] width 79 height 14
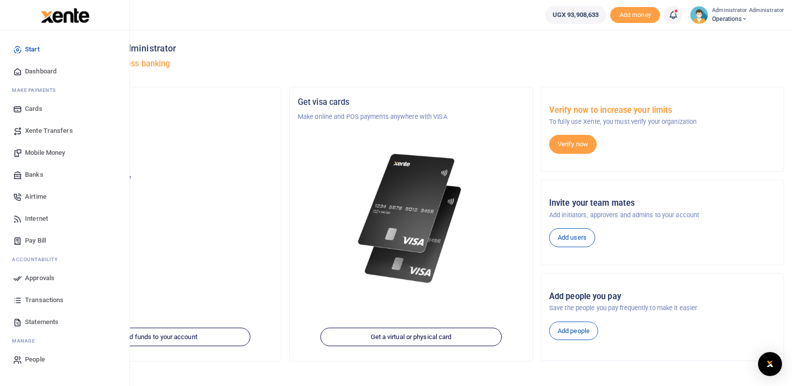
click at [42, 279] on span "Approvals" at bounding box center [39, 278] width 29 height 10
click at [29, 278] on span "Approvals" at bounding box center [39, 278] width 29 height 10
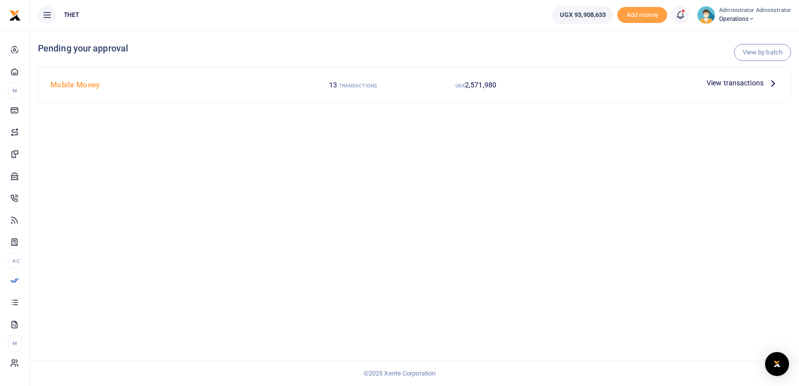
click at [774, 83] on icon at bounding box center [773, 82] width 11 height 11
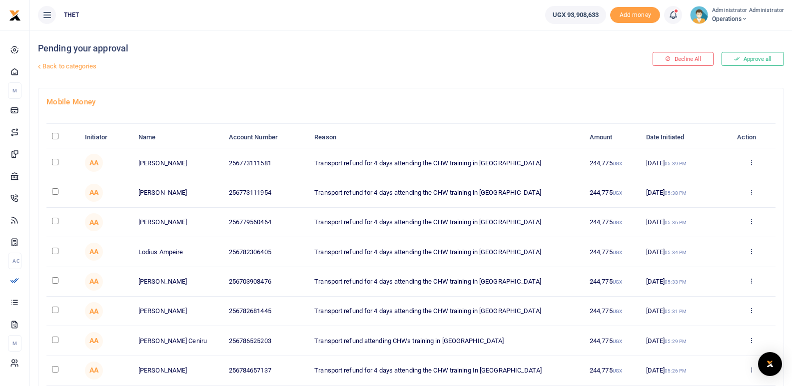
click at [702, 15] on img at bounding box center [699, 15] width 18 height 18
click at [727, 70] on link "Logout" at bounding box center [741, 73] width 79 height 14
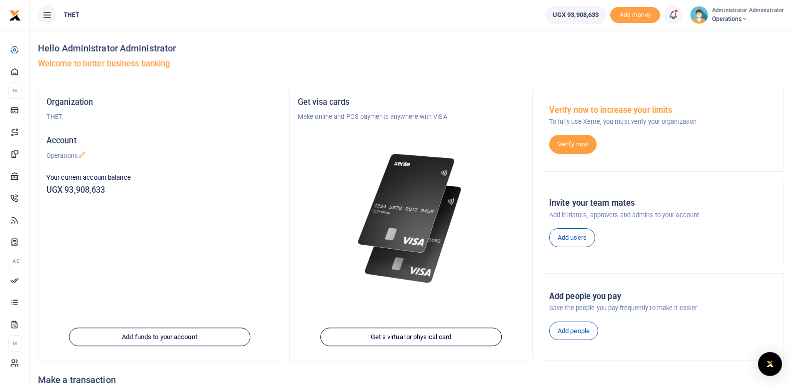
click at [674, 14] on icon at bounding box center [673, 14] width 10 height 11
click at [604, 66] on h6 "Transactions to act upon" at bounding box center [617, 66] width 111 height 8
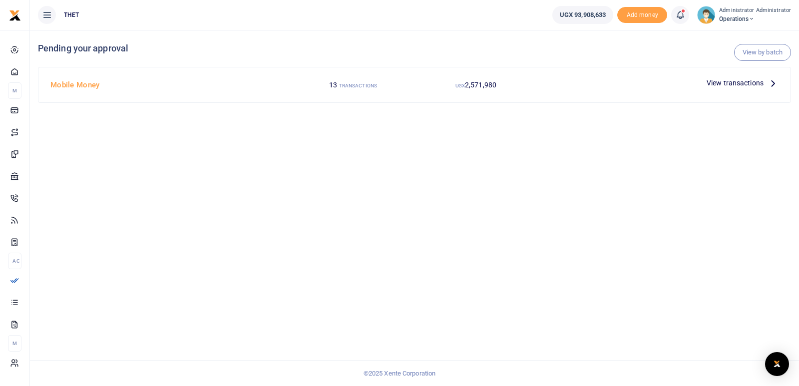
click at [773, 82] on icon at bounding box center [773, 82] width 11 height 11
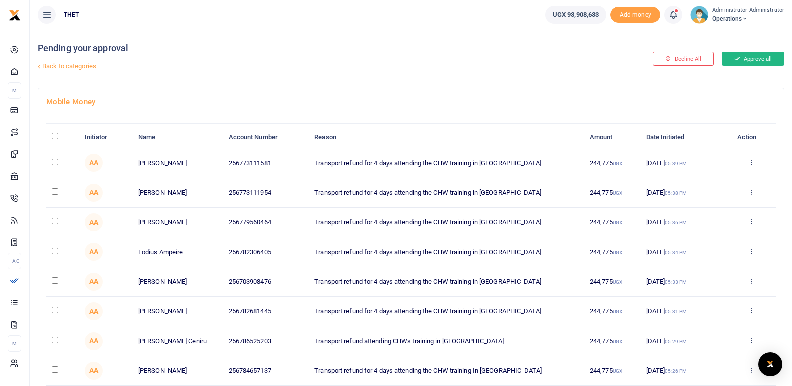
click at [746, 60] on button "Approve all" at bounding box center [752, 59] width 62 height 14
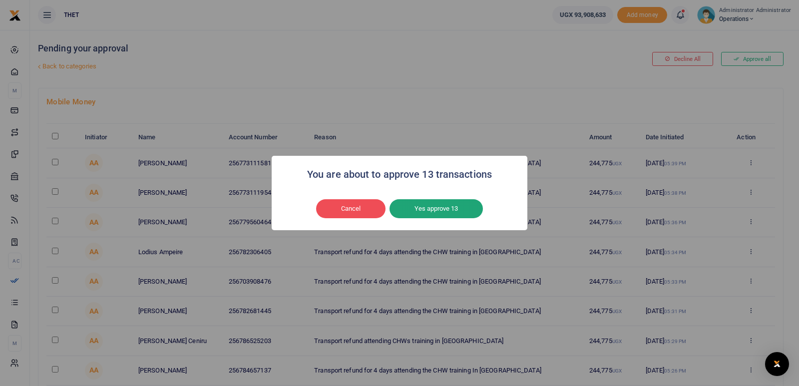
click at [447, 209] on button "Yes approve 13" at bounding box center [436, 208] width 93 height 19
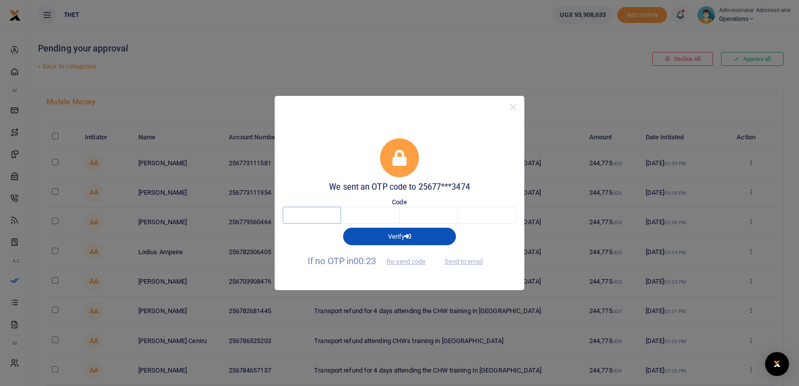
click at [323, 215] on input "text" at bounding box center [312, 215] width 58 height 17
type input "6"
type input "0"
type input "1"
type input "5"
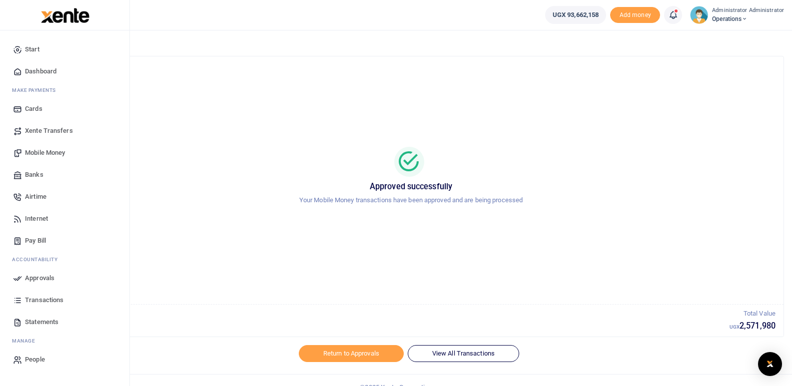
click at [43, 302] on span "Transactions" at bounding box center [44, 300] width 38 height 10
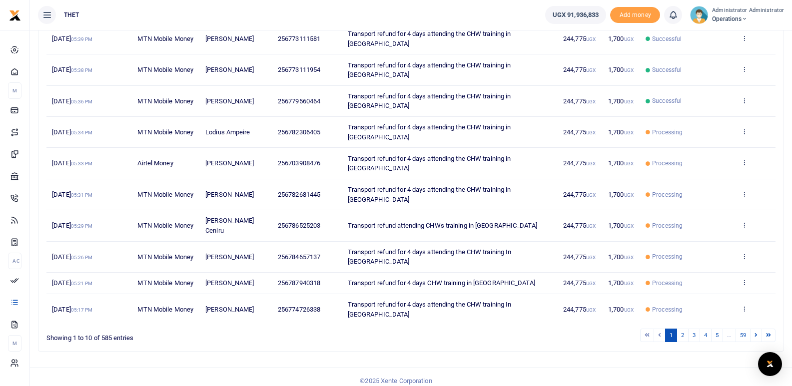
scroll to position [180, 0]
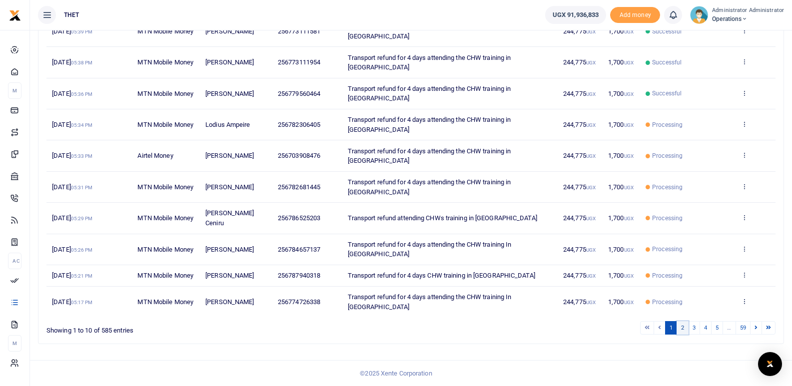
click at [680, 329] on link "2" at bounding box center [682, 327] width 12 height 13
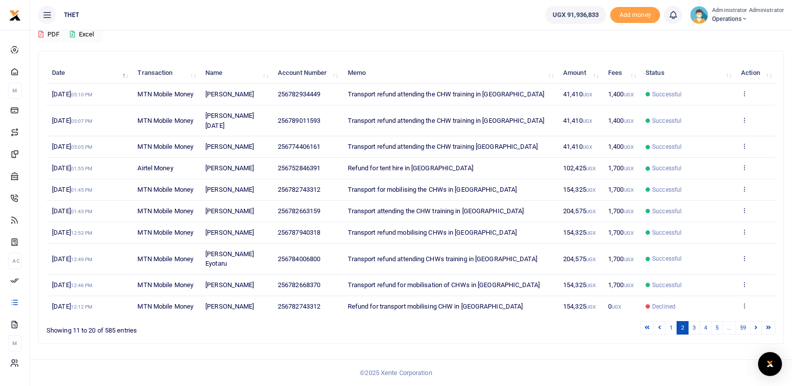
scroll to position [171, 0]
click at [693, 329] on link "3" at bounding box center [694, 327] width 12 height 13
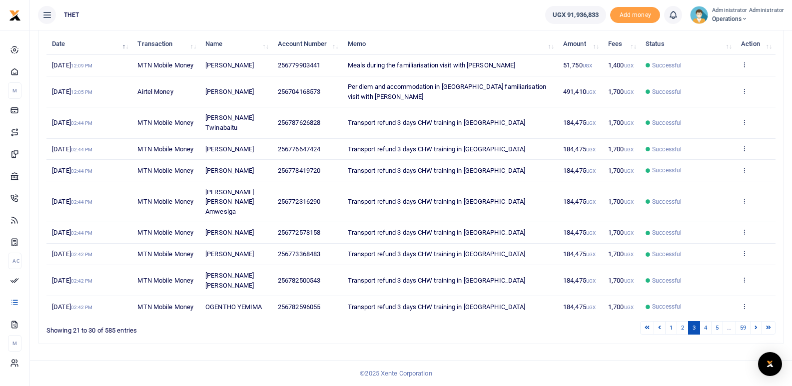
scroll to position [150, 0]
click at [681, 335] on link "2" at bounding box center [682, 327] width 12 height 13
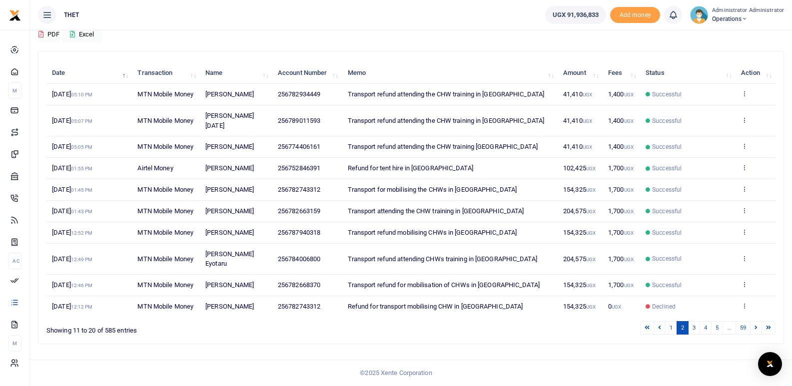
scroll to position [171, 0]
click at [672, 328] on link "1" at bounding box center [671, 327] width 12 height 13
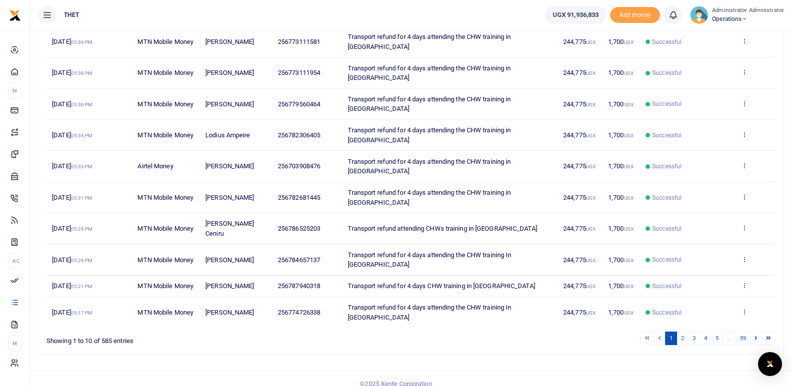
scroll to position [180, 0]
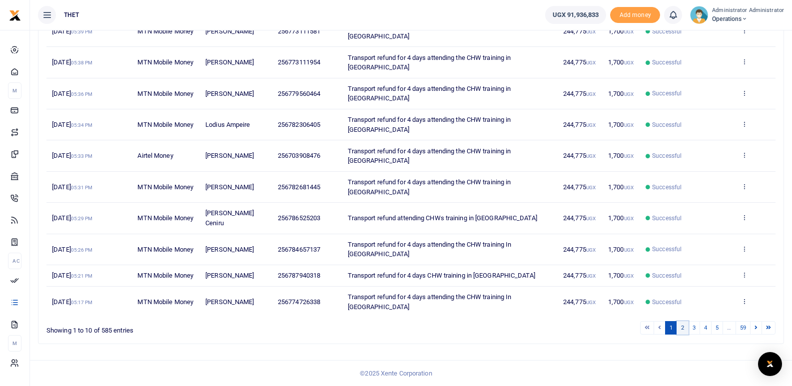
click at [684, 329] on link "2" at bounding box center [682, 327] width 12 height 13
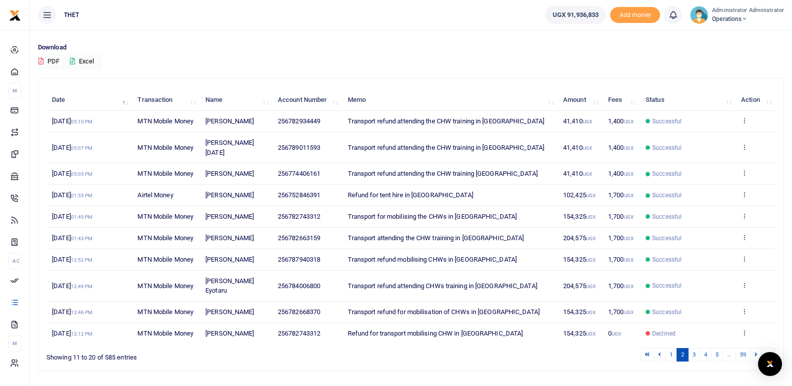
scroll to position [65, 0]
click at [706, 20] on img at bounding box center [699, 15] width 18 height 18
click at [729, 67] on link "Logout" at bounding box center [741, 73] width 79 height 14
